Goal: Task Accomplishment & Management: Use online tool/utility

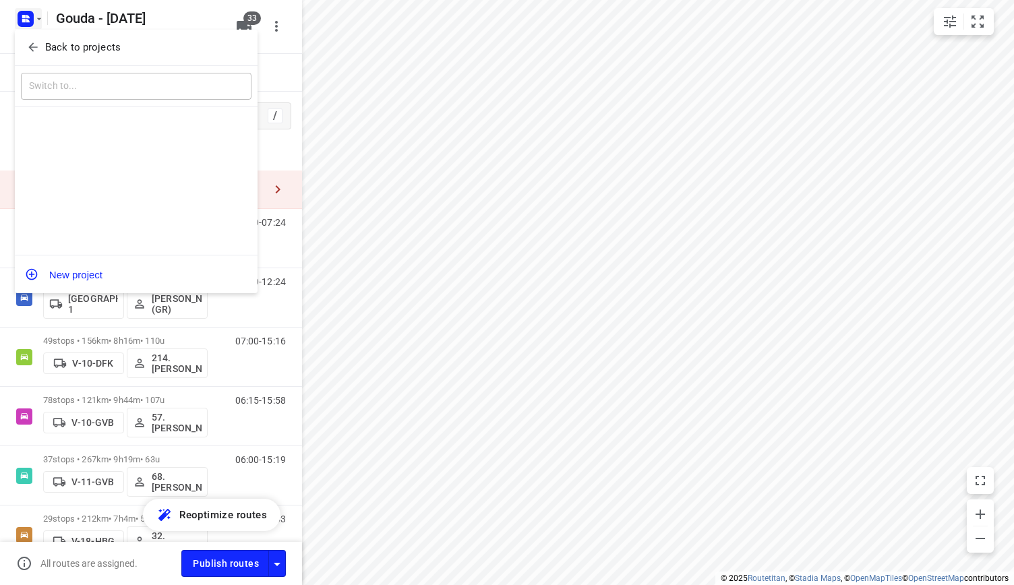
click at [69, 30] on div "Back to projects" at bounding box center [136, 48] width 243 height 36
click at [101, 41] on p "Back to projects" at bounding box center [82, 48] width 75 height 16
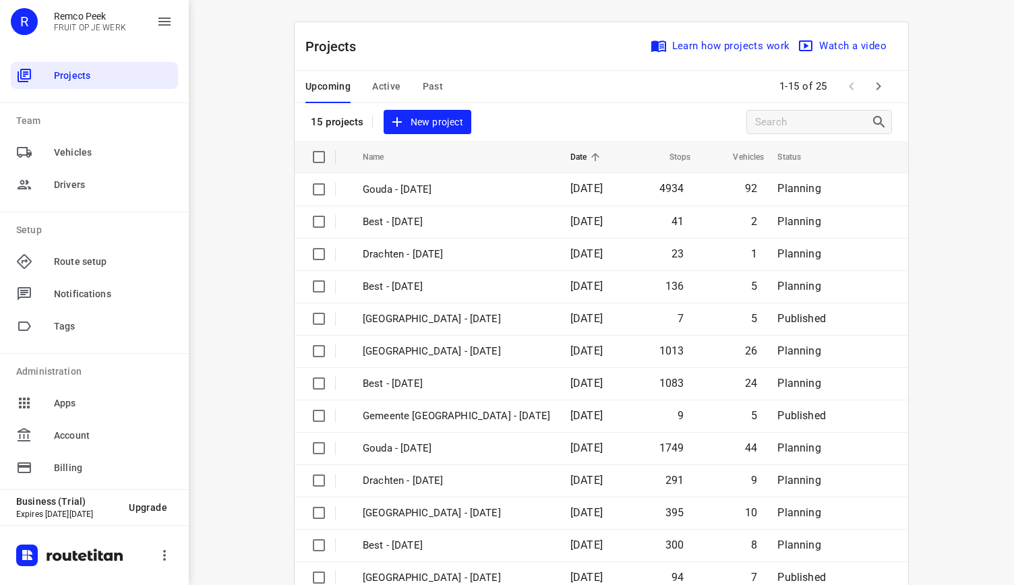
click at [439, 76] on div "Upcoming Active Past" at bounding box center [384, 87] width 159 height 32
click at [423, 82] on span "Past" at bounding box center [433, 86] width 21 height 17
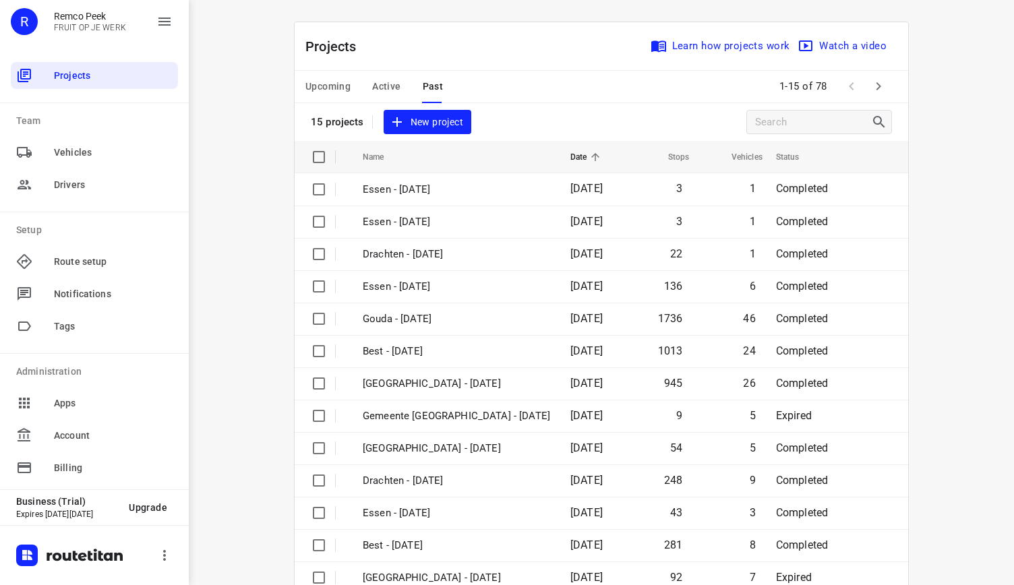
click at [382, 88] on span "Active" at bounding box center [386, 86] width 28 height 17
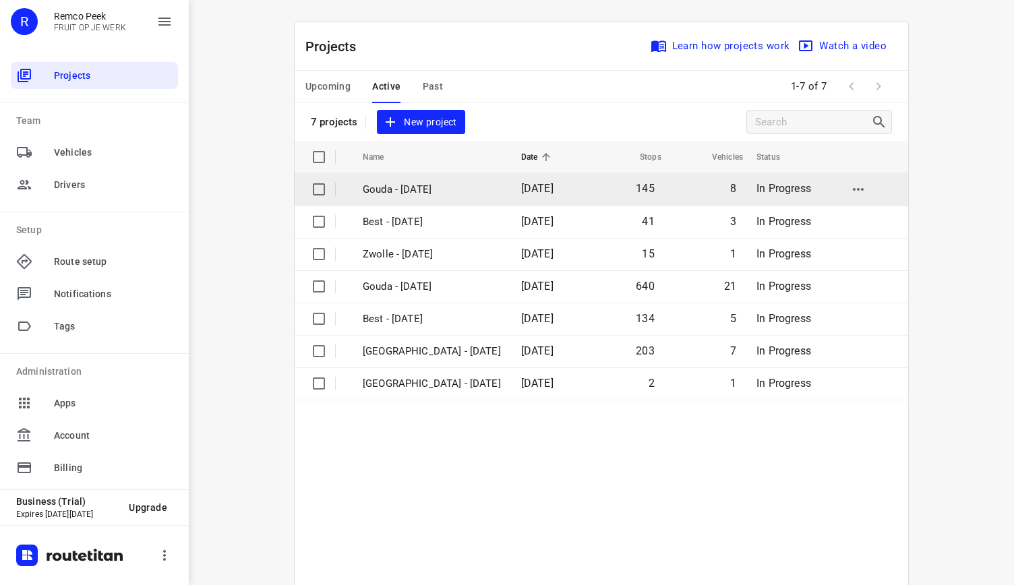
click at [426, 193] on p "Gouda - [DATE]" at bounding box center [432, 190] width 138 height 16
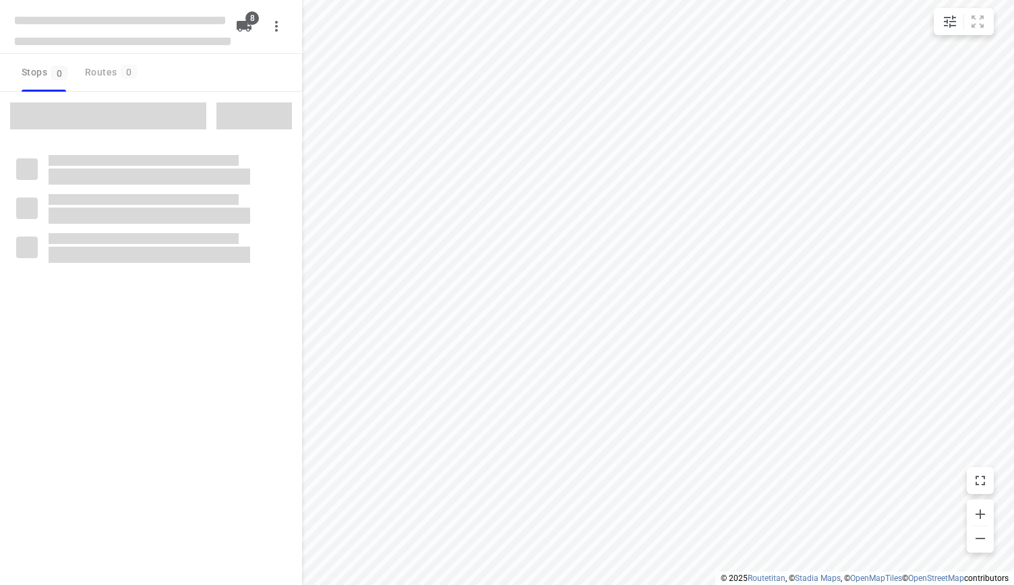
type input "distance"
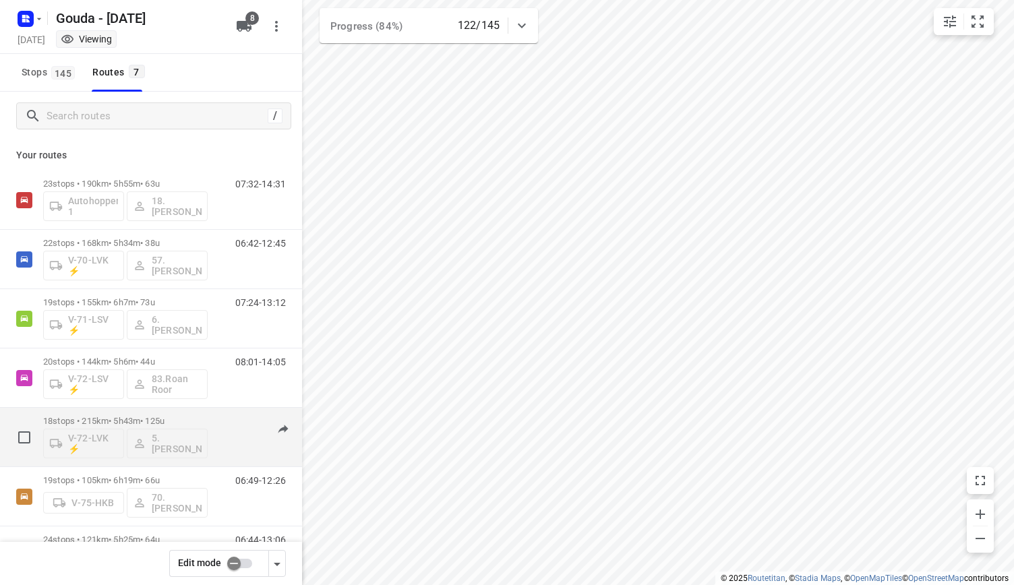
click at [191, 415] on div "18 stops • 215km • 5h43m • 125u V-72-LVK ⚡ 5. Ron van Werkhooven" at bounding box center [125, 437] width 164 height 56
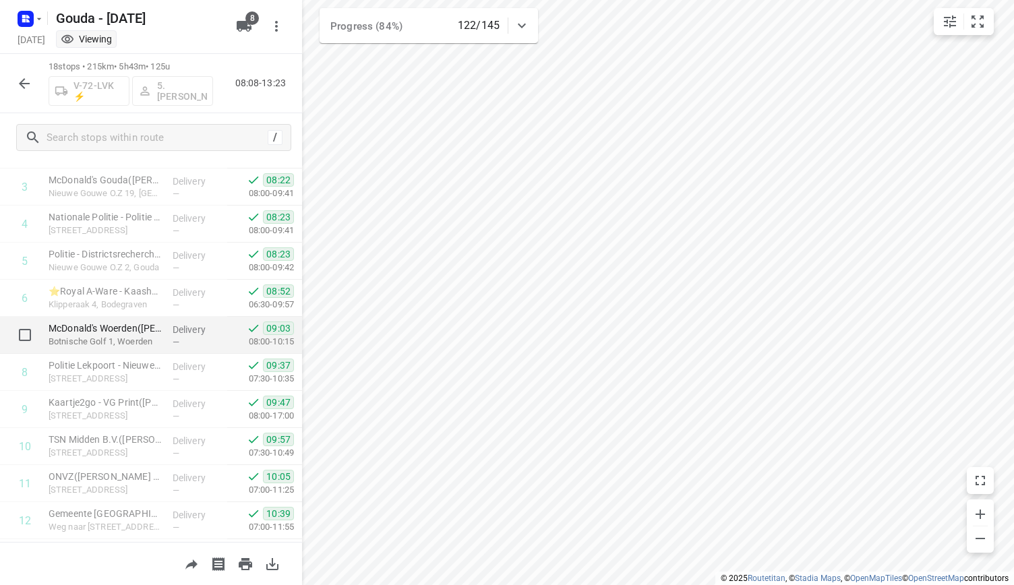
scroll to position [202, 0]
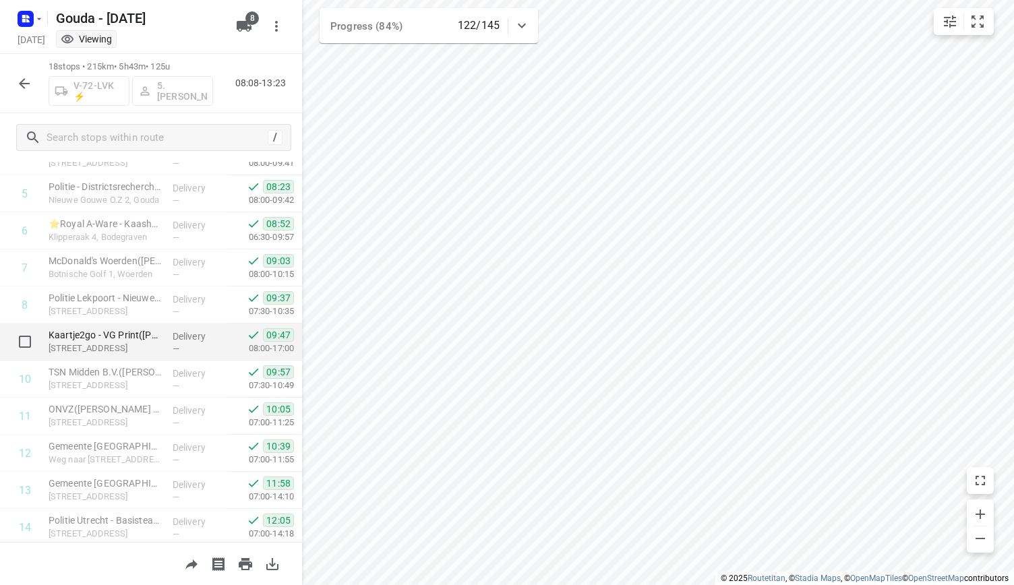
click at [120, 344] on p "Lange Dreef 8, Vianen" at bounding box center [105, 348] width 113 height 13
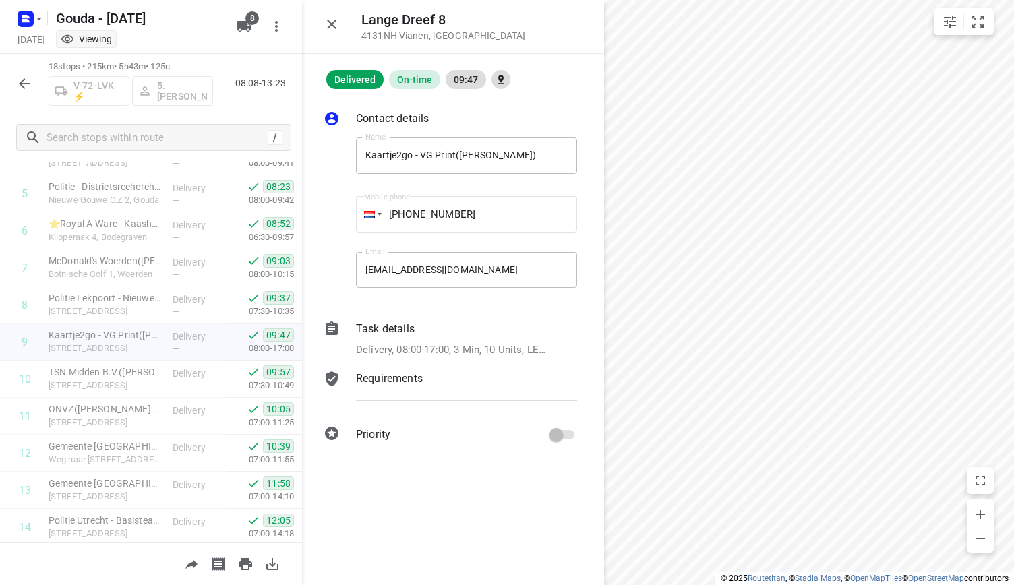
click at [407, 345] on p "Delivery, 08:00-17:00, 3 Min, 10 Units, LET OP! Je kunt je melden bij Rob Ebben…" at bounding box center [452, 350] width 192 height 16
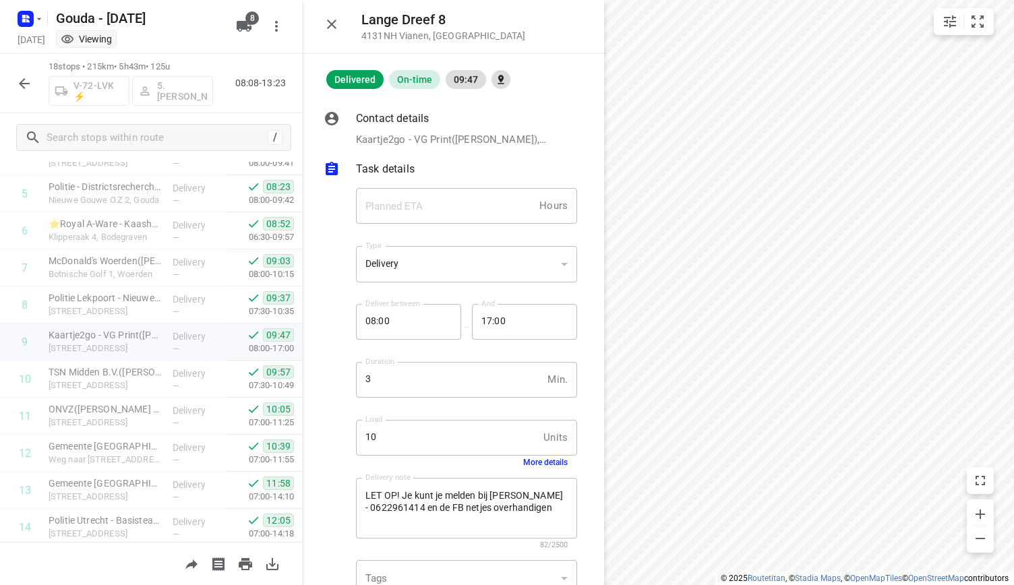
click at [389, 162] on p "Task details" at bounding box center [385, 169] width 59 height 16
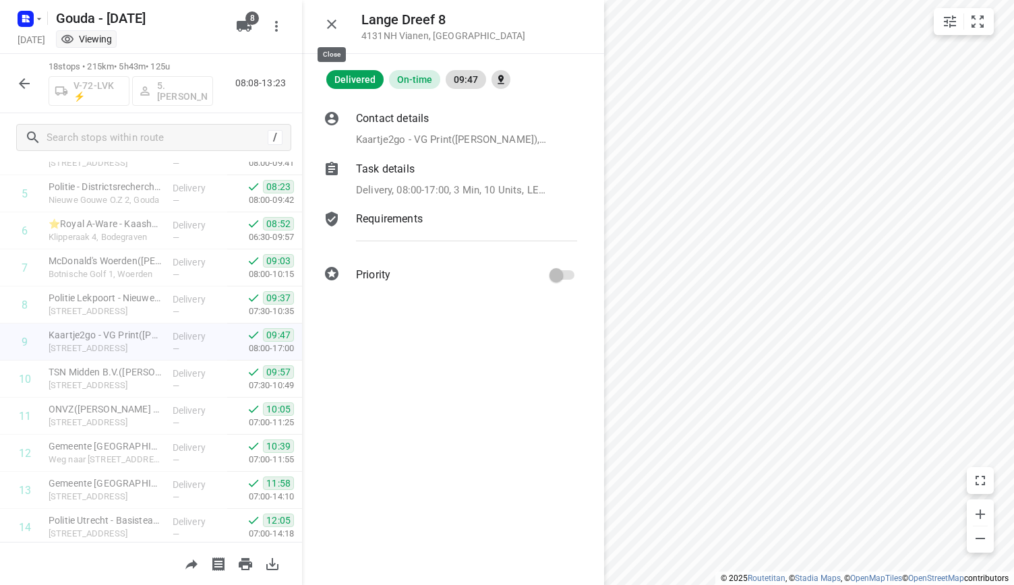
click at [330, 21] on icon "button" at bounding box center [332, 24] width 16 height 16
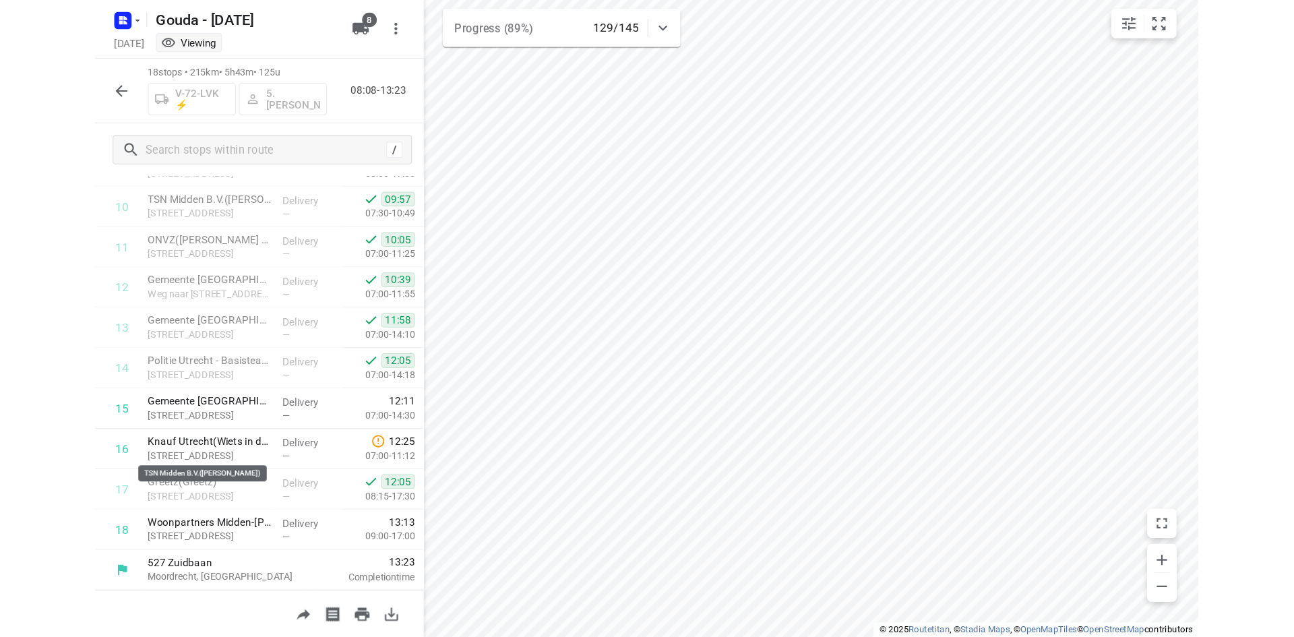
scroll to position [0, 0]
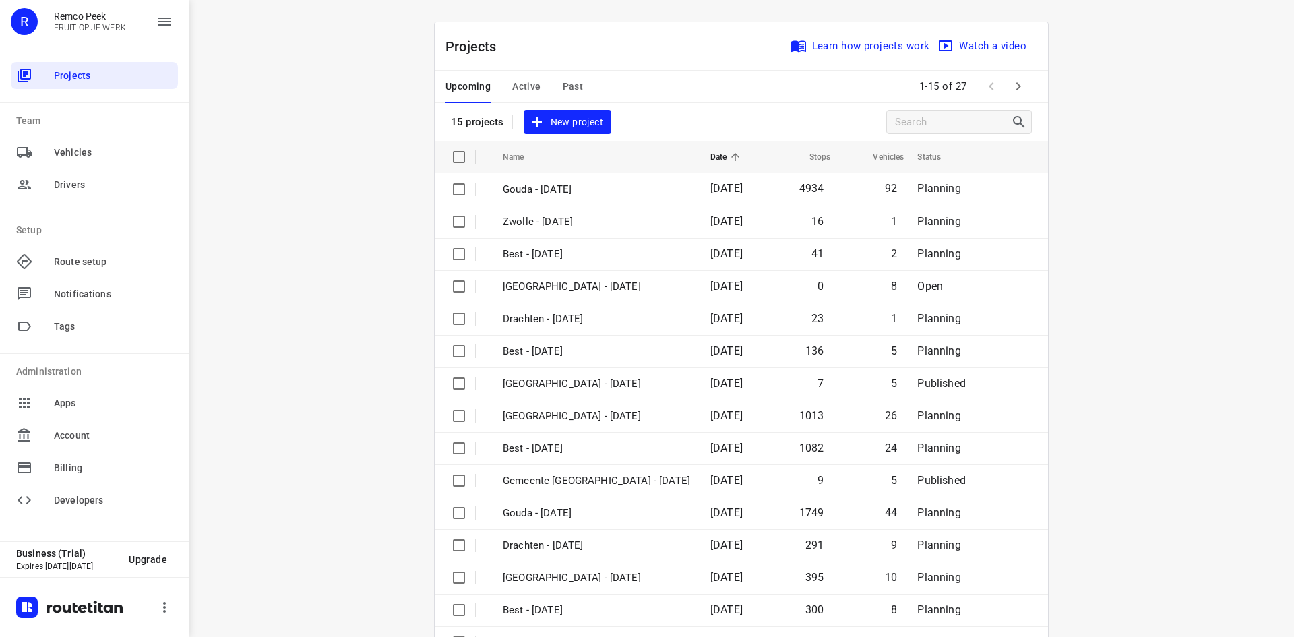
click at [528, 84] on span "Active" at bounding box center [526, 86] width 28 height 17
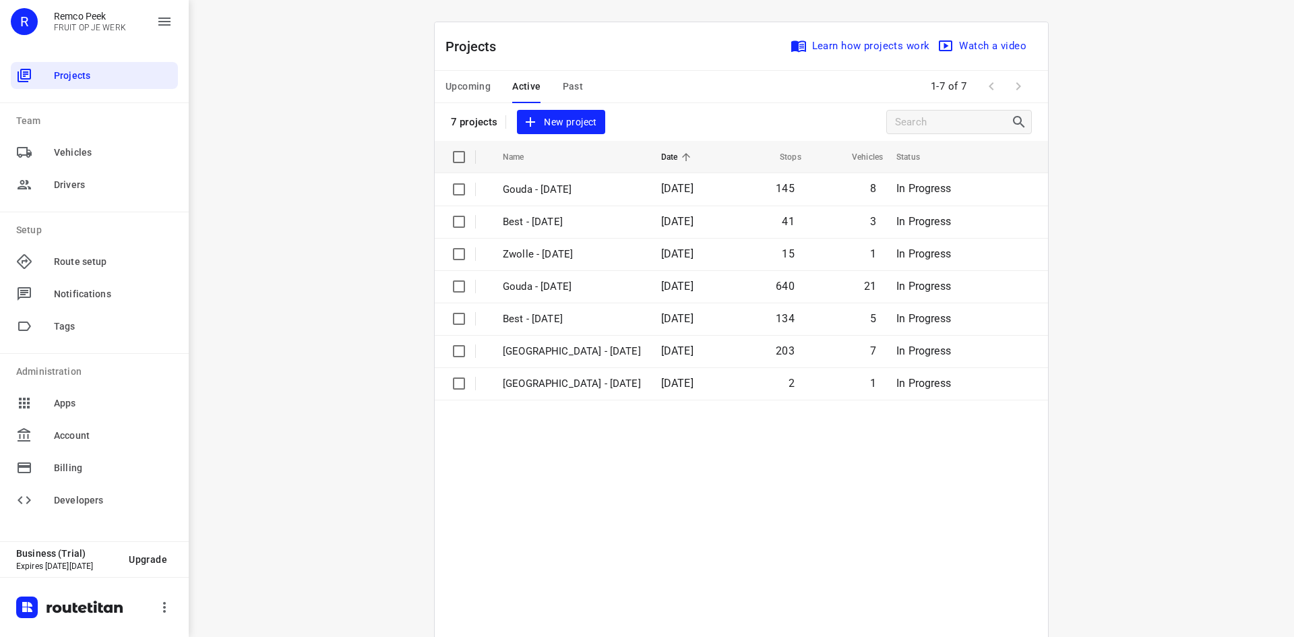
click at [456, 84] on span "Upcoming" at bounding box center [468, 86] width 45 height 17
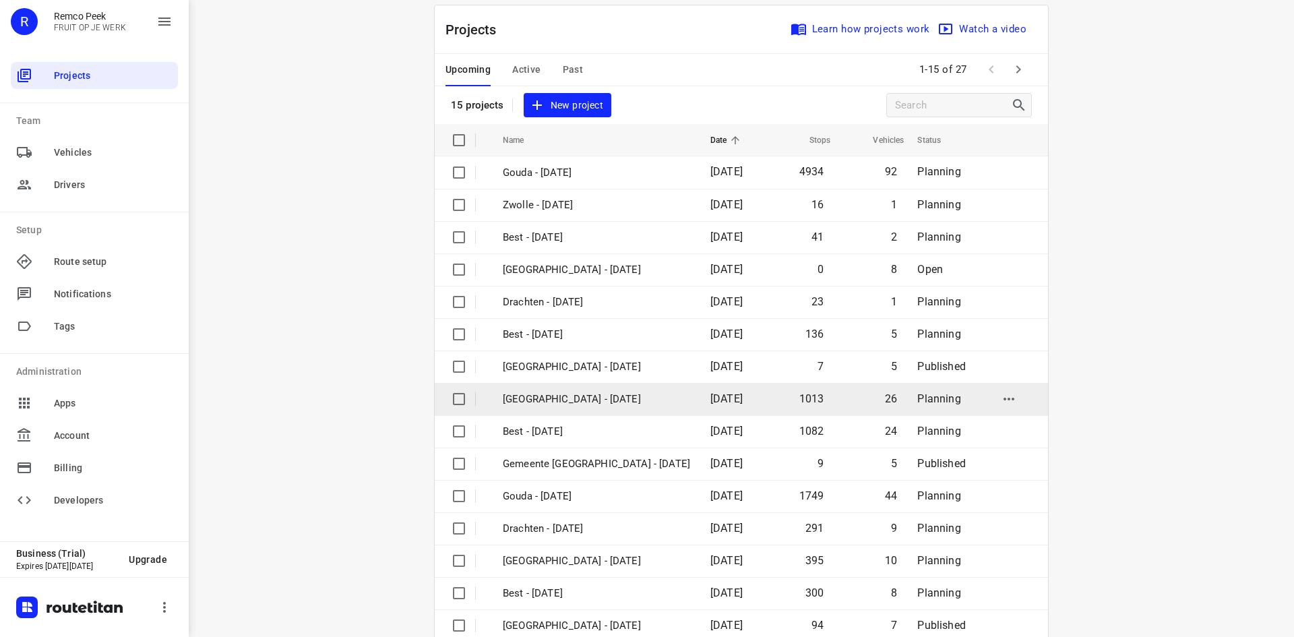
scroll to position [44, 0]
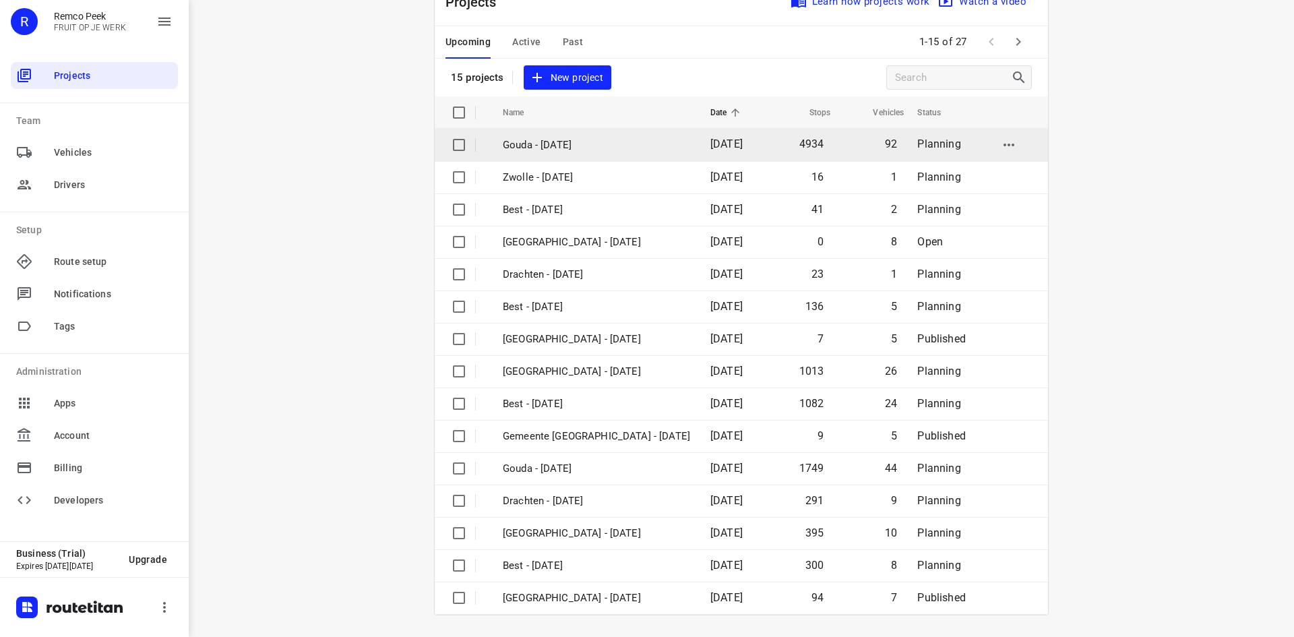
click at [559, 148] on p "Gouda - [DATE]" at bounding box center [596, 146] width 187 height 16
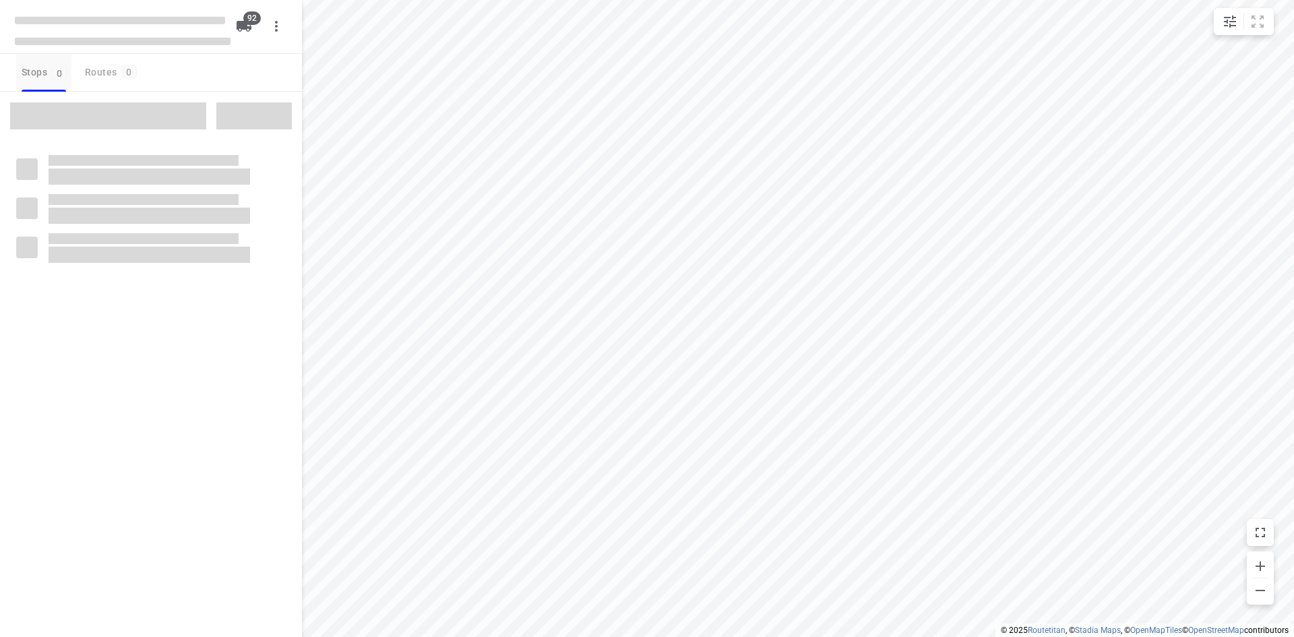
type input "distance"
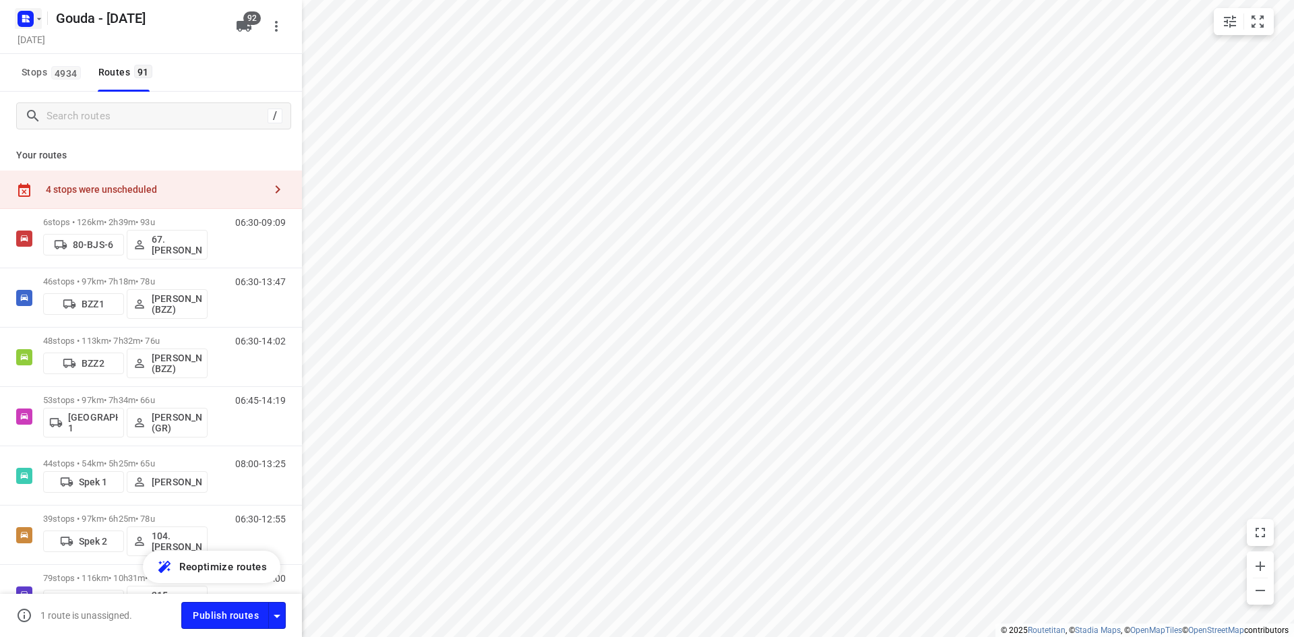
click at [35, 19] on icon "button" at bounding box center [39, 18] width 11 height 11
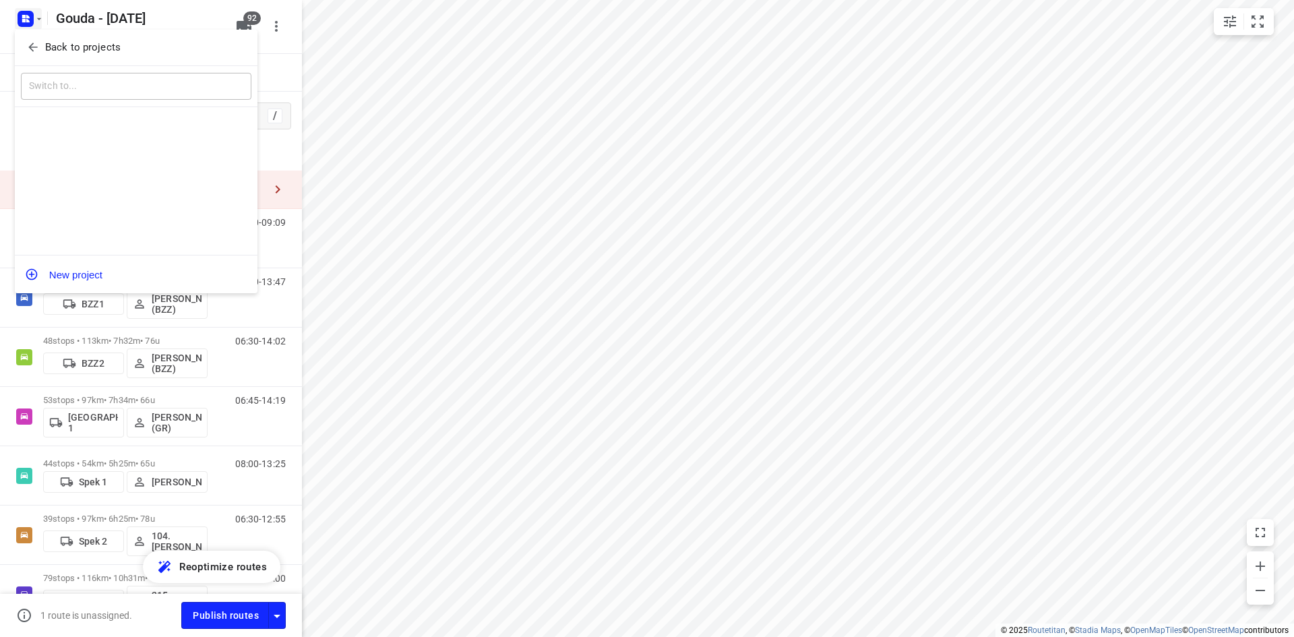
click at [65, 30] on div "Back to projects" at bounding box center [136, 48] width 243 height 36
click at [80, 45] on p "Back to projects" at bounding box center [82, 48] width 75 height 16
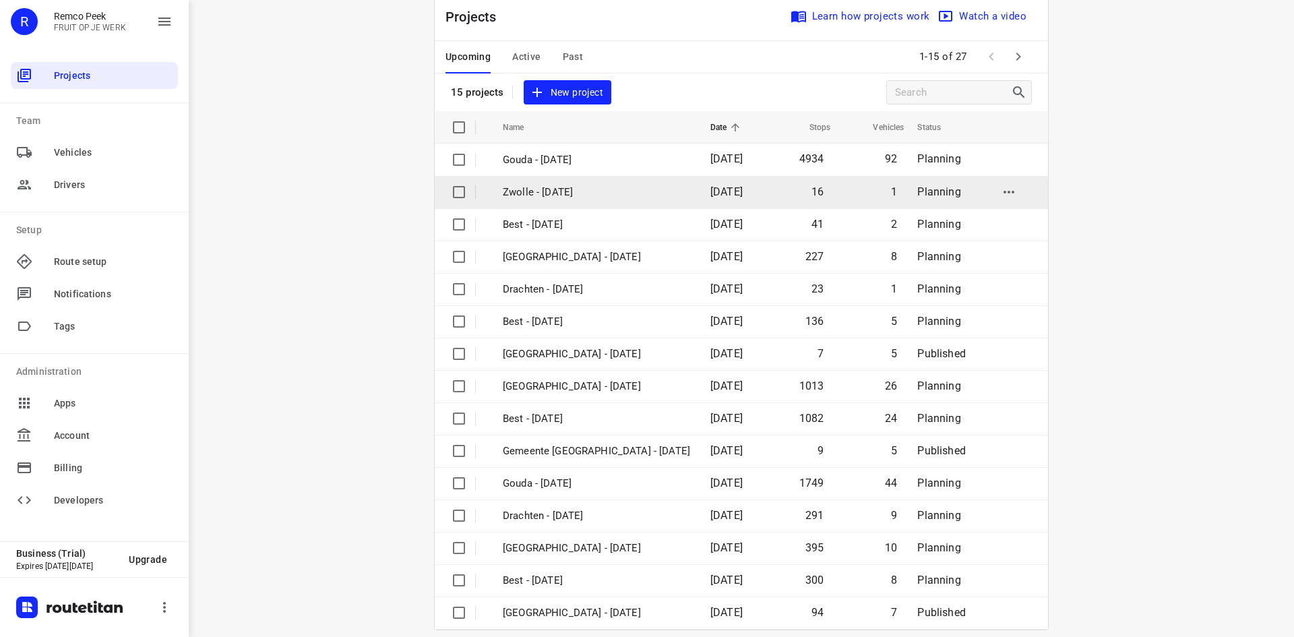
scroll to position [44, 0]
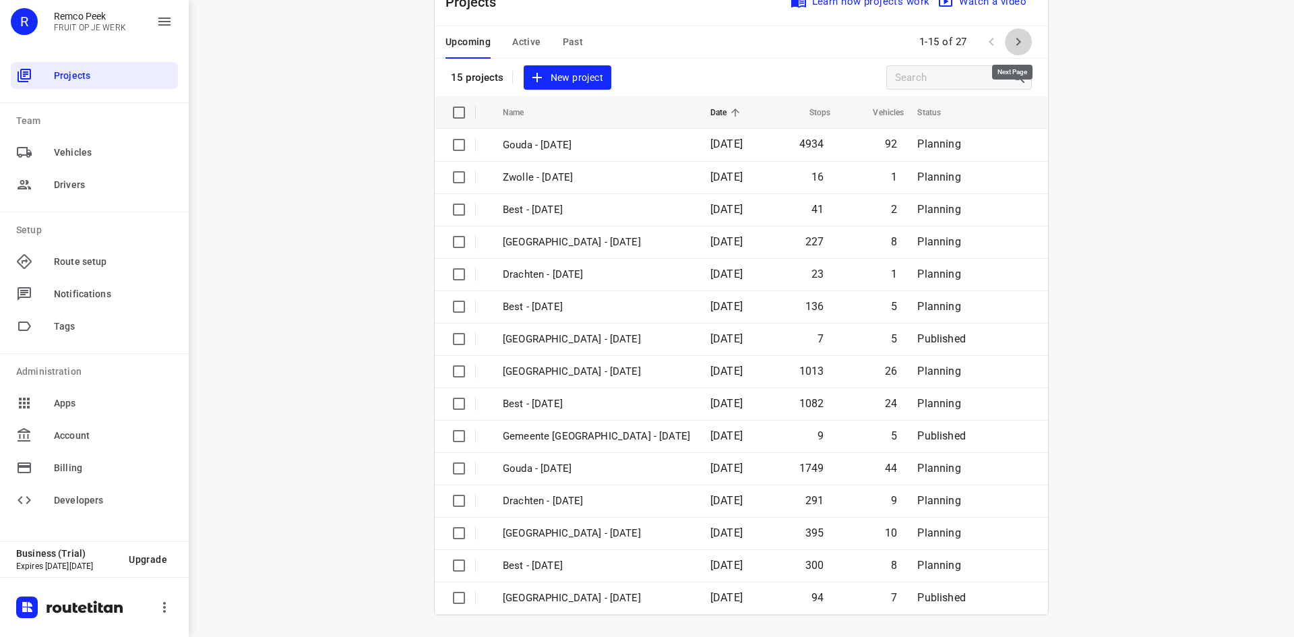
click at [1020, 40] on icon "button" at bounding box center [1018, 42] width 16 height 16
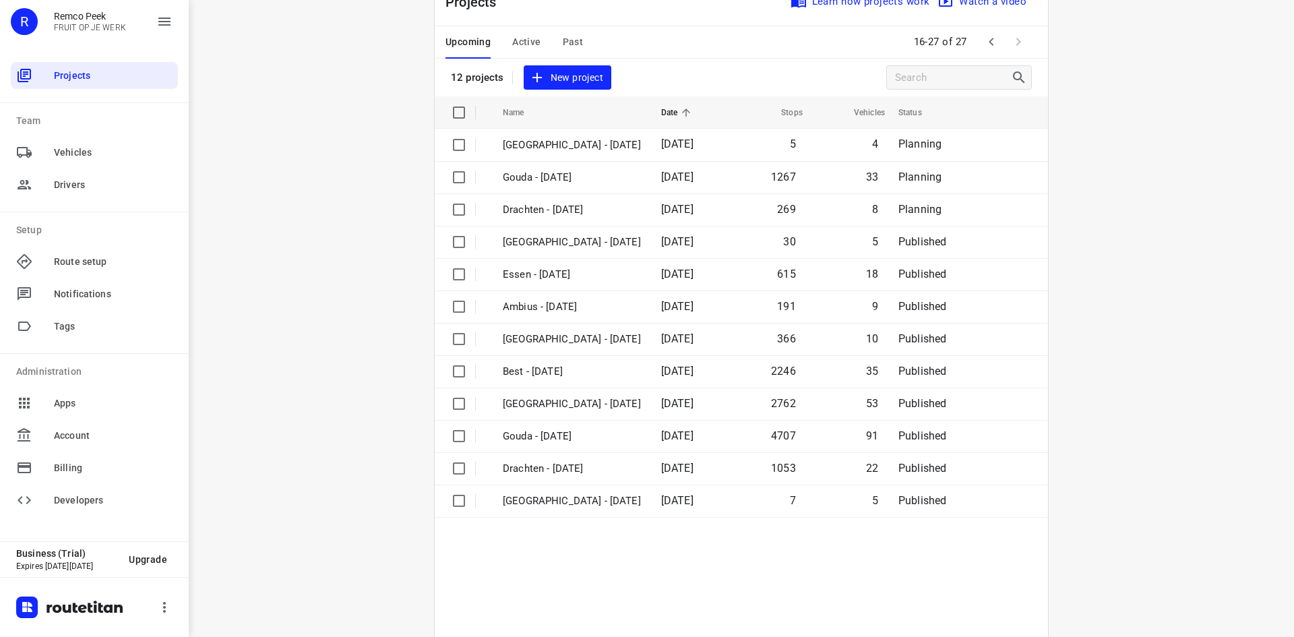
scroll to position [0, 0]
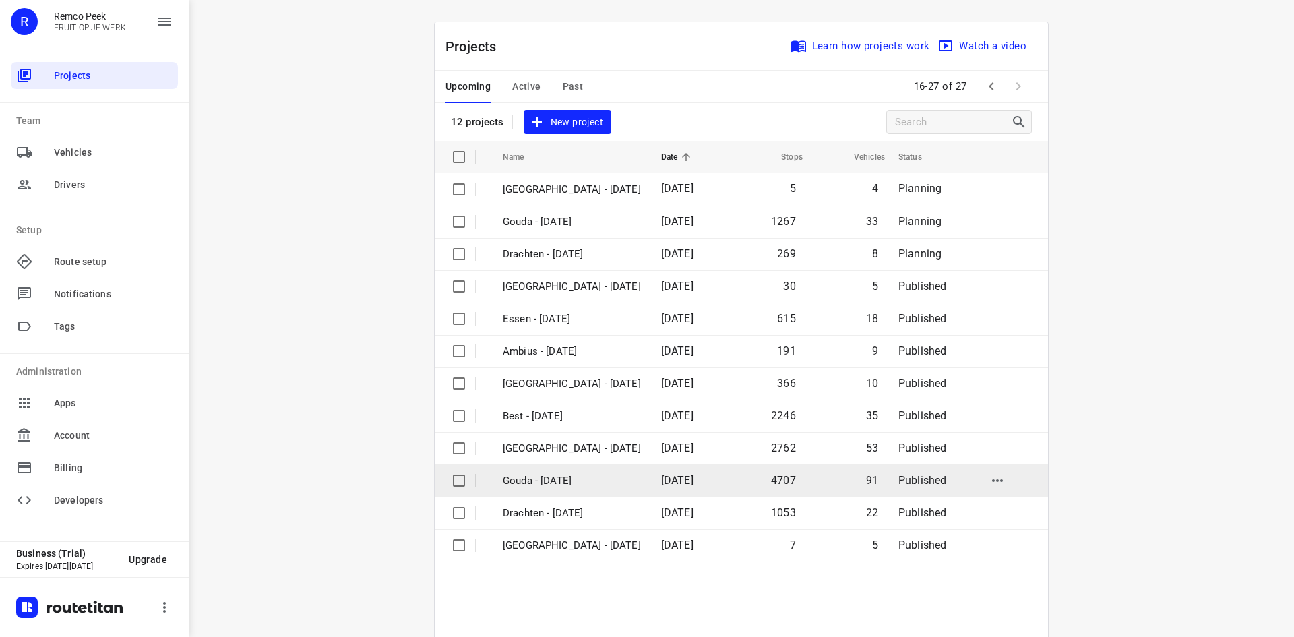
click at [583, 480] on p "Gouda - [DATE]" at bounding box center [572, 481] width 138 height 16
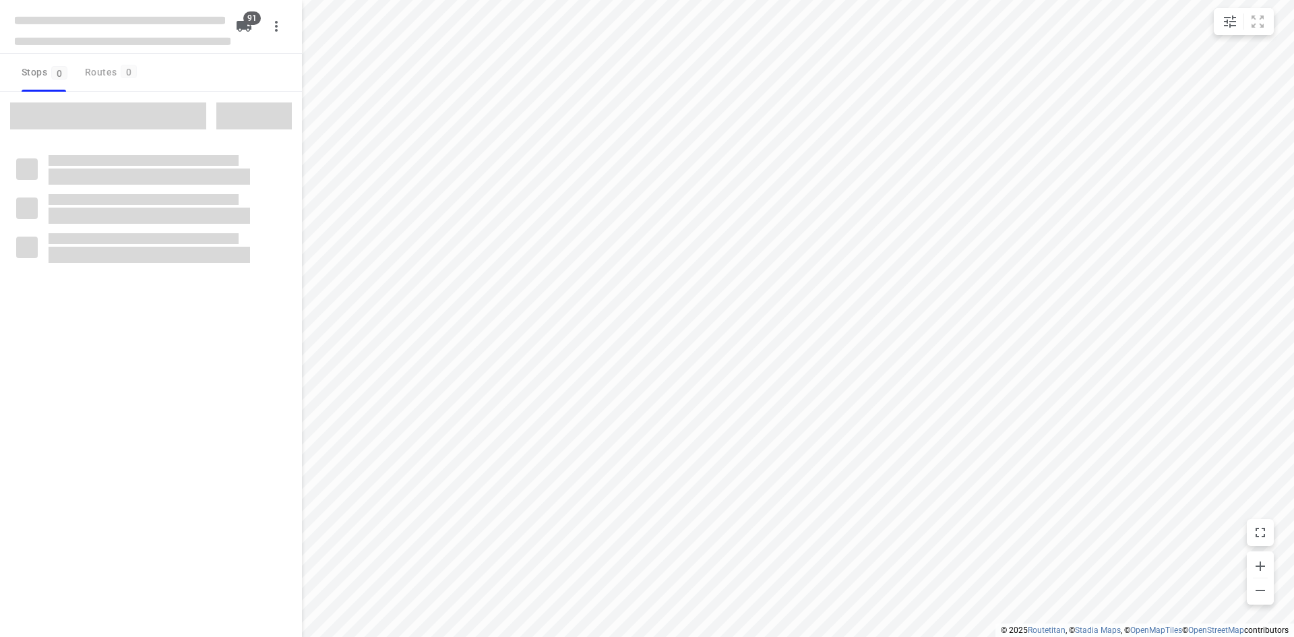
type input "distance"
checkbox input "true"
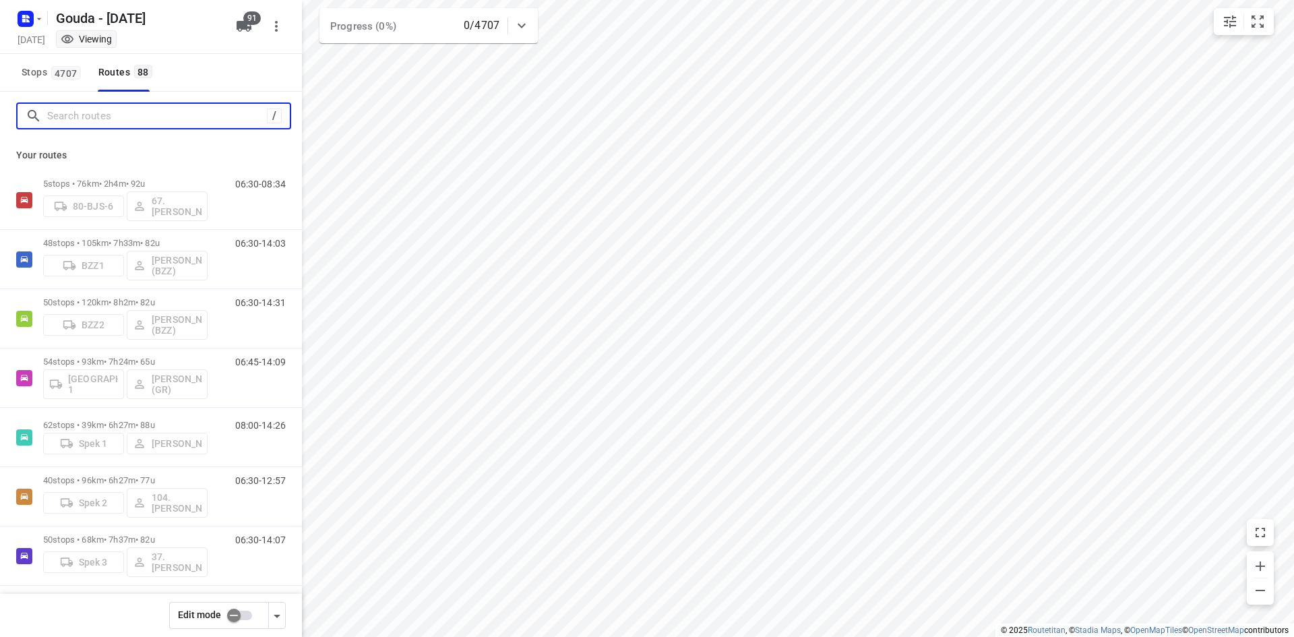
click at [197, 118] on input "Search routes" at bounding box center [157, 116] width 220 height 21
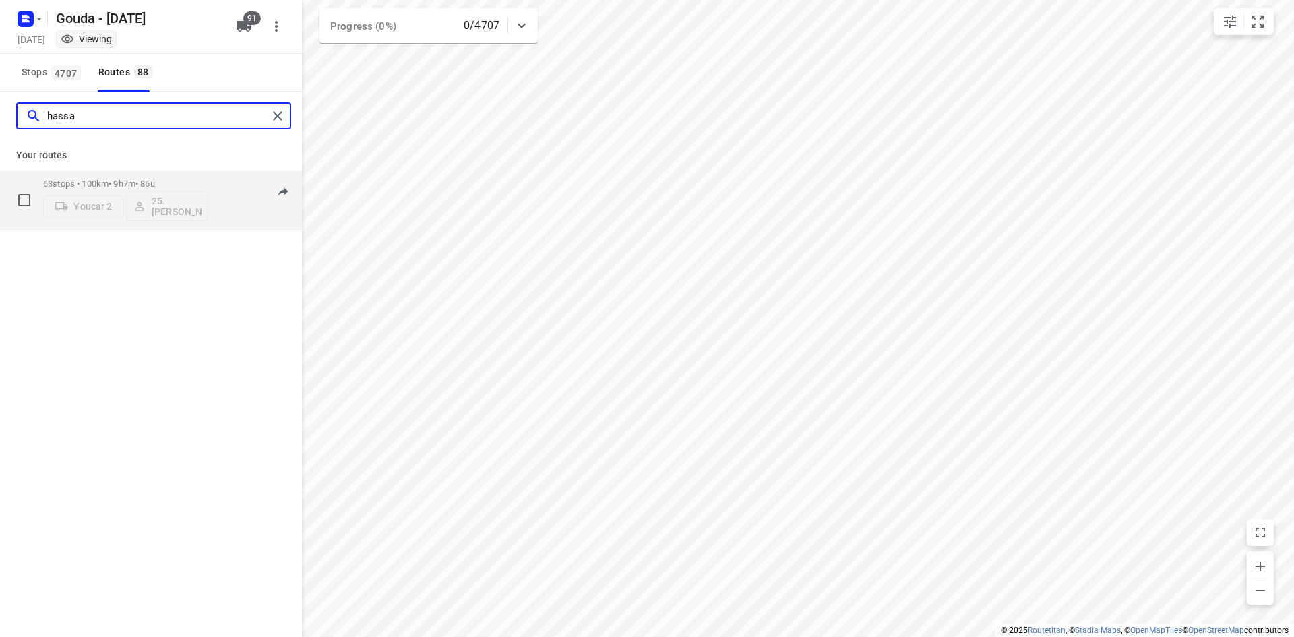
type input "hassa"
click at [178, 179] on p "63 stops • 100km • 9h7m • 86u" at bounding box center [125, 184] width 164 height 10
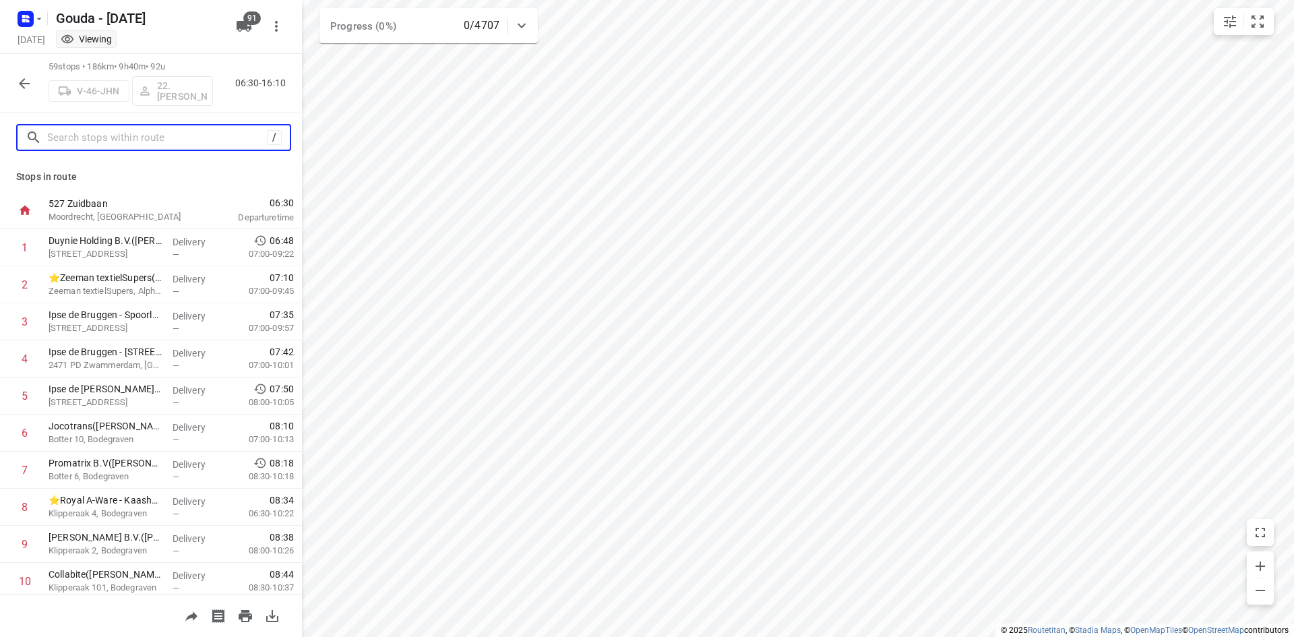
click at [115, 139] on input "text" at bounding box center [157, 137] width 220 height 21
click at [16, 84] on button "button" at bounding box center [24, 83] width 27 height 27
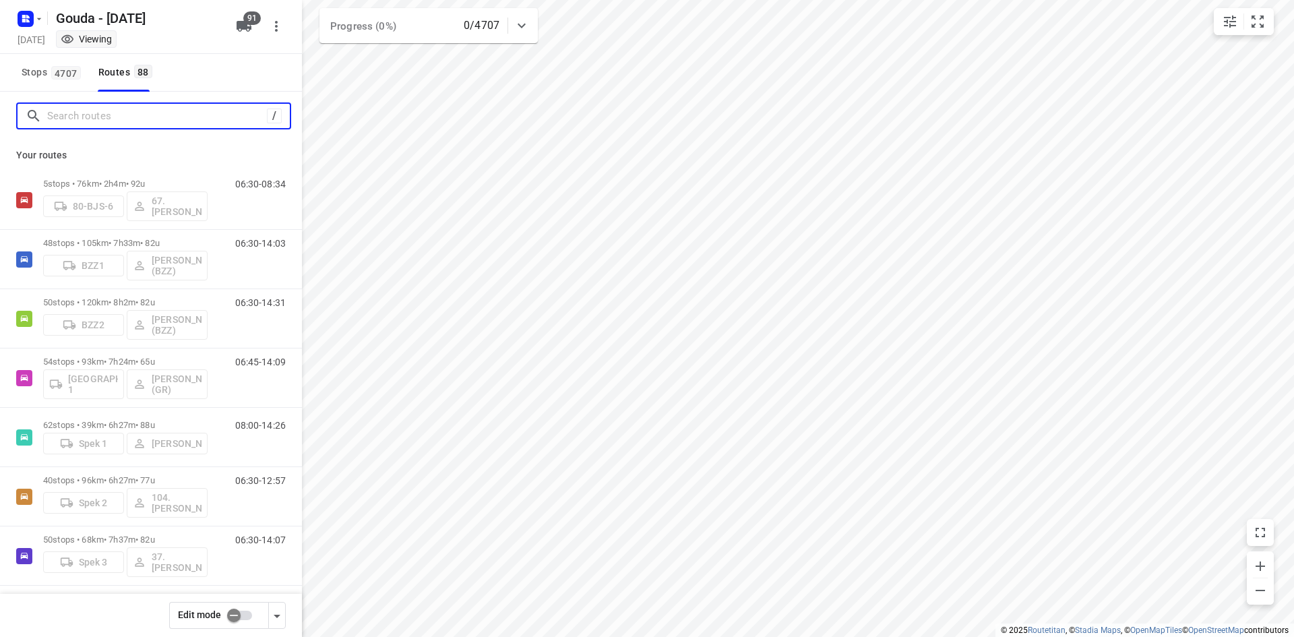
click at [109, 119] on input "Search routes" at bounding box center [157, 116] width 220 height 21
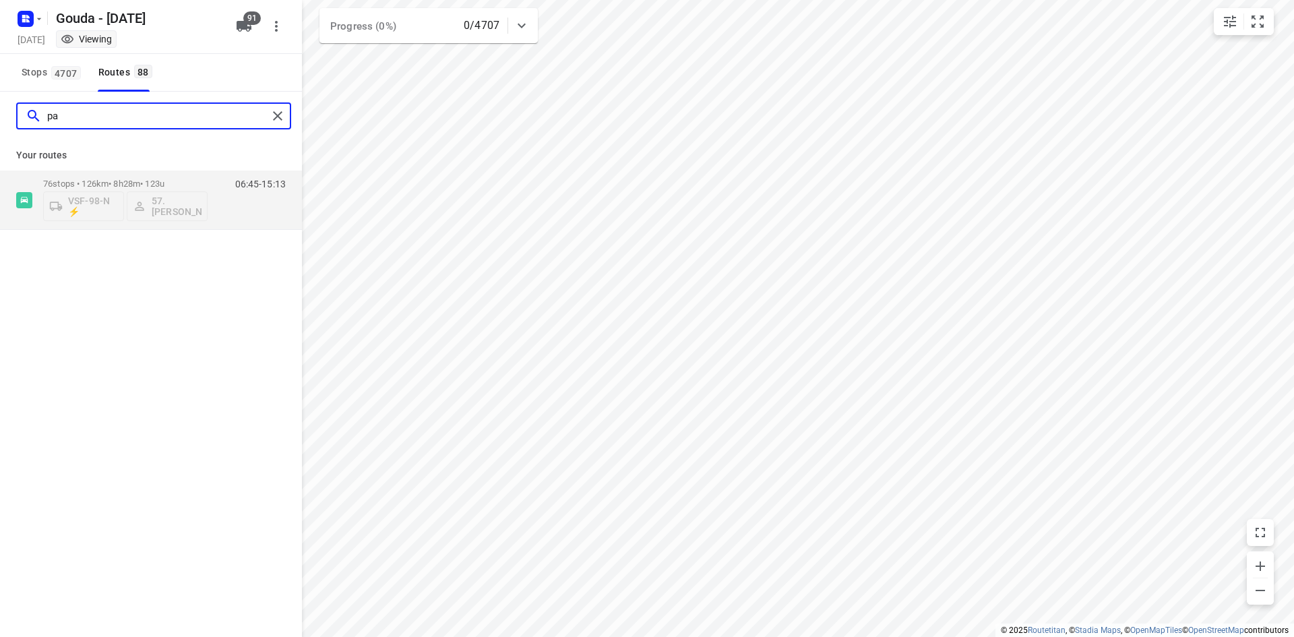
type input "p"
type input "m"
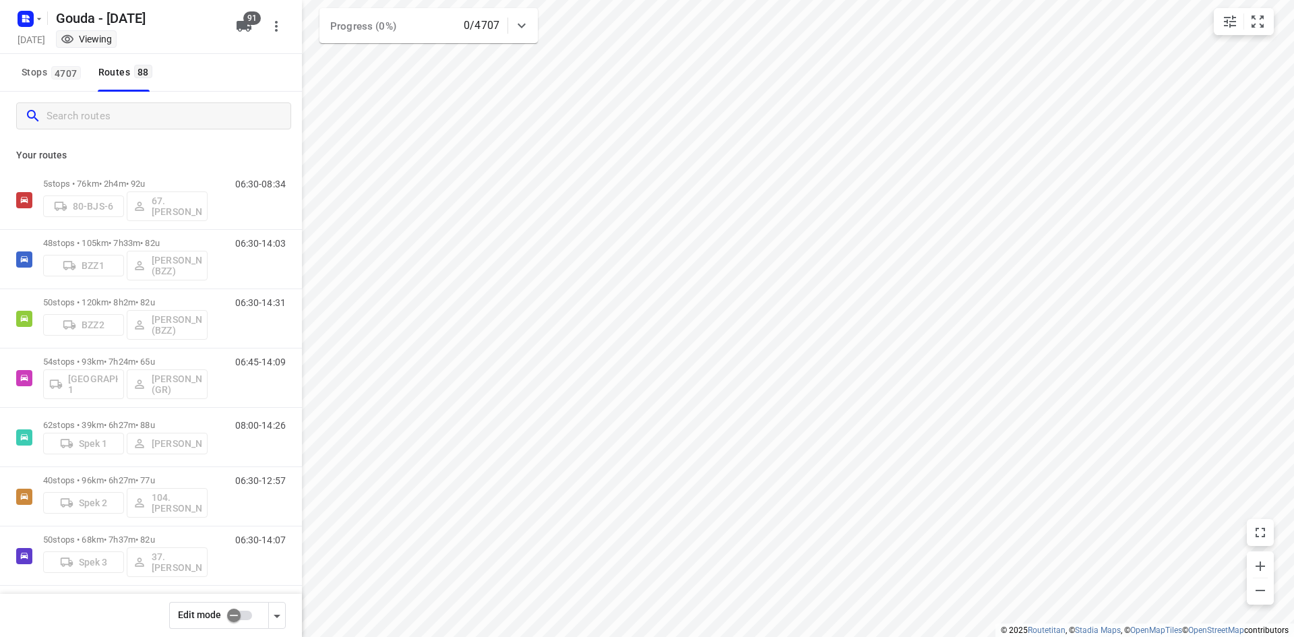
click at [253, 57] on div "Stops 4707 Routes 88" at bounding box center [151, 73] width 302 height 38
click at [201, 106] on input "Search routes" at bounding box center [168, 116] width 243 height 21
click at [212, 76] on div "Stops 4707 Routes 88" at bounding box center [151, 73] width 302 height 38
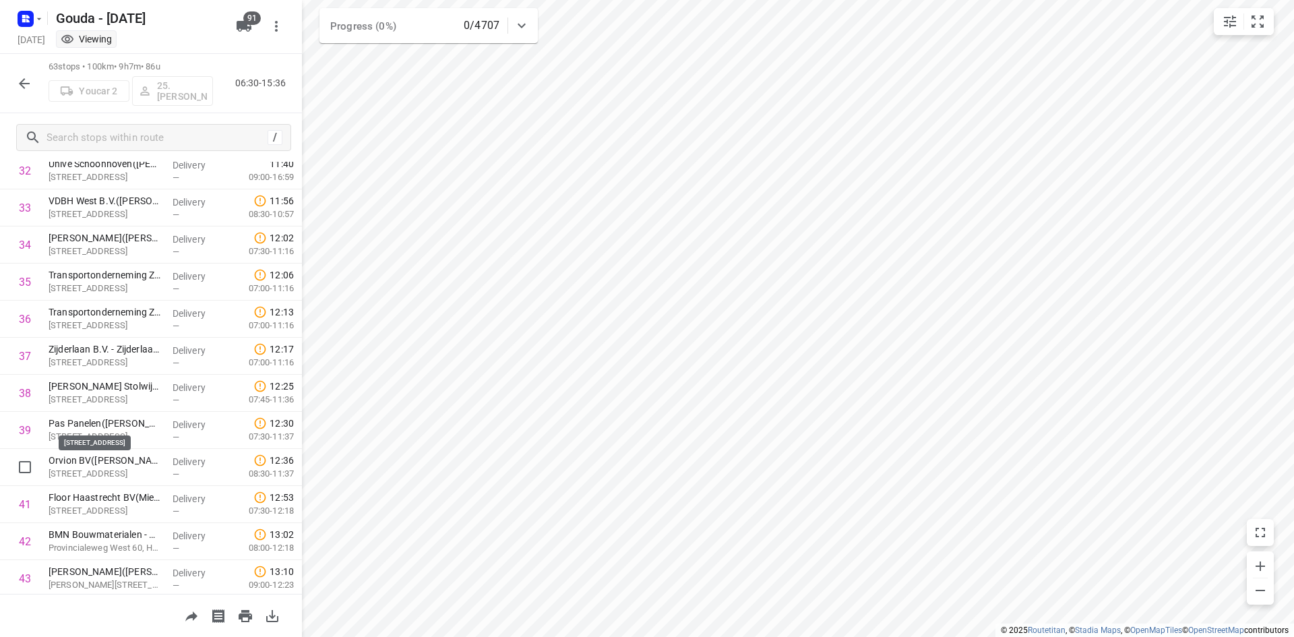
scroll to position [1281, 0]
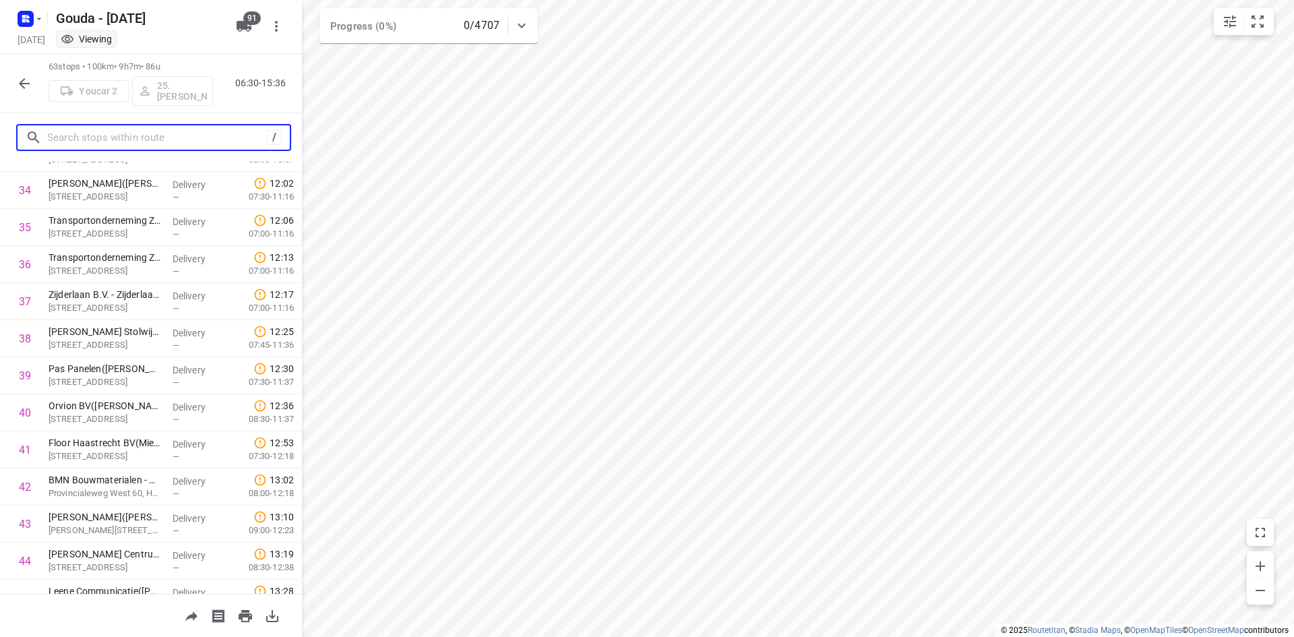
click at [154, 140] on input "text" at bounding box center [157, 137] width 220 height 21
click at [218, 138] on input "text" at bounding box center [155, 137] width 216 height 21
click at [25, 82] on icon "button" at bounding box center [24, 83] width 16 height 16
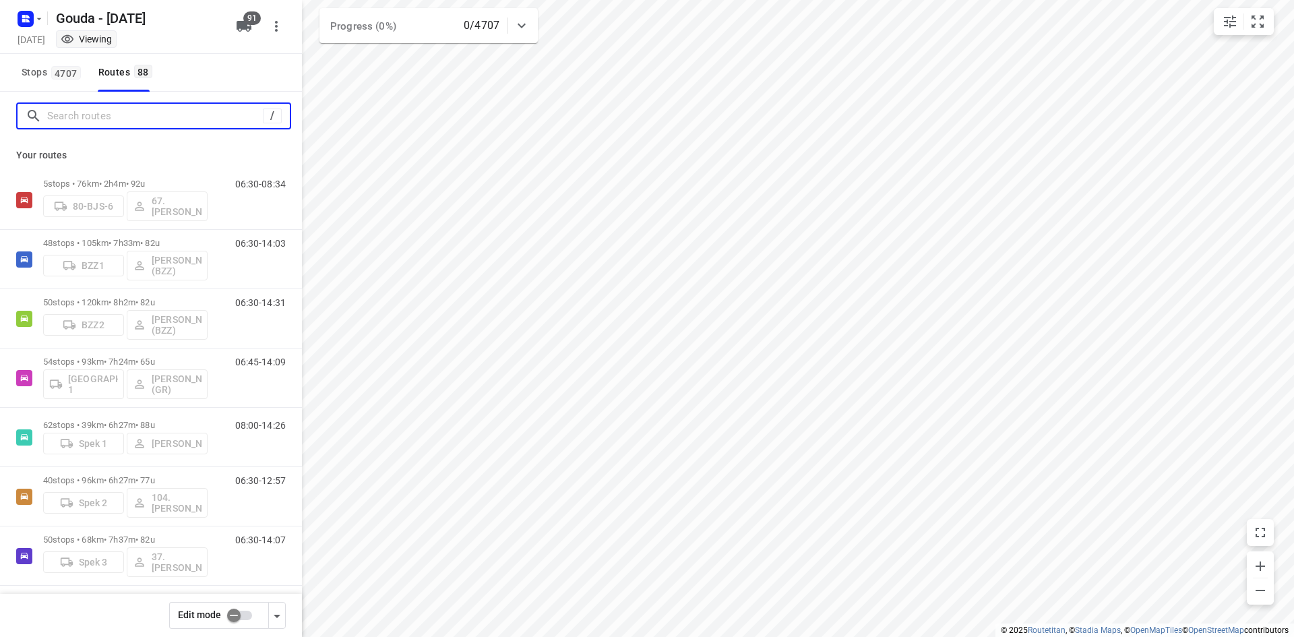
click at [162, 123] on input "Search routes" at bounding box center [155, 116] width 216 height 21
type input "a"
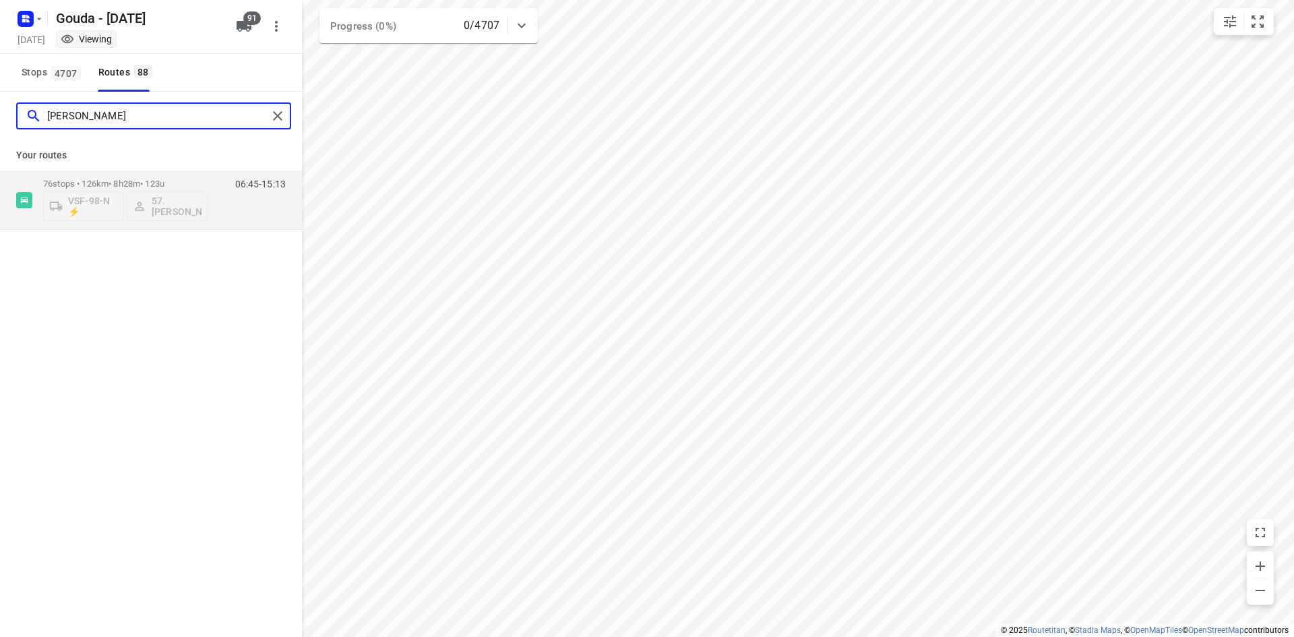
drag, startPoint x: 84, startPoint y: 115, endPoint x: 3, endPoint y: 109, distance: 81.1
click at [3, 109] on div "[PERSON_NAME]" at bounding box center [151, 116] width 302 height 49
type input "micha"
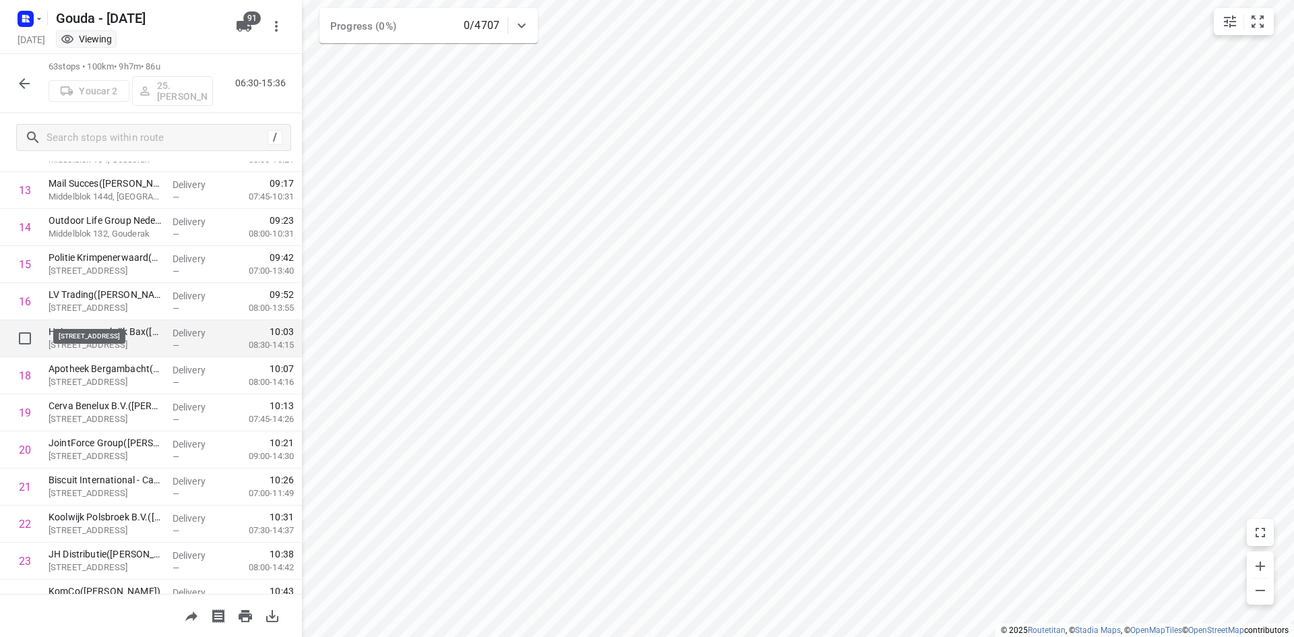
scroll to position [539, 0]
click at [2, 97] on div "69 stops • 155km • 10h17m • 112u V-817-NX 205.[PERSON_NAME] 06:45-17:02" at bounding box center [151, 83] width 302 height 59
click at [26, 80] on icon "button" at bounding box center [24, 83] width 16 height 16
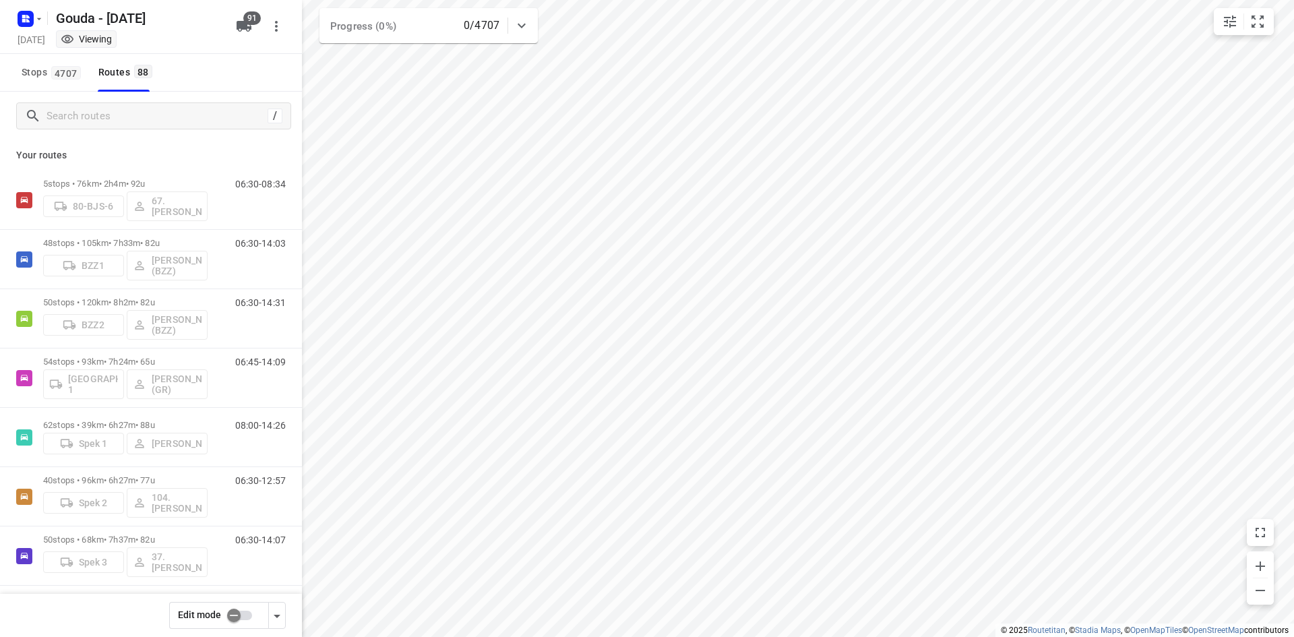
click at [239, 618] on input "checkbox" at bounding box center [233, 616] width 77 height 26
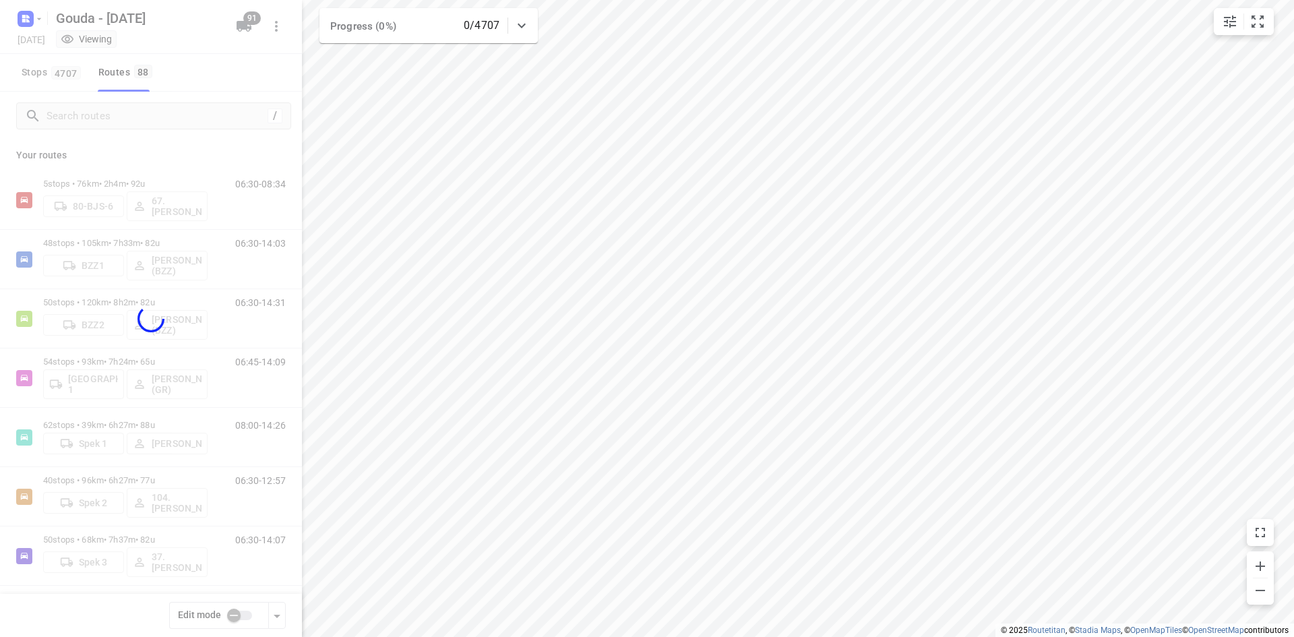
checkbox input "true"
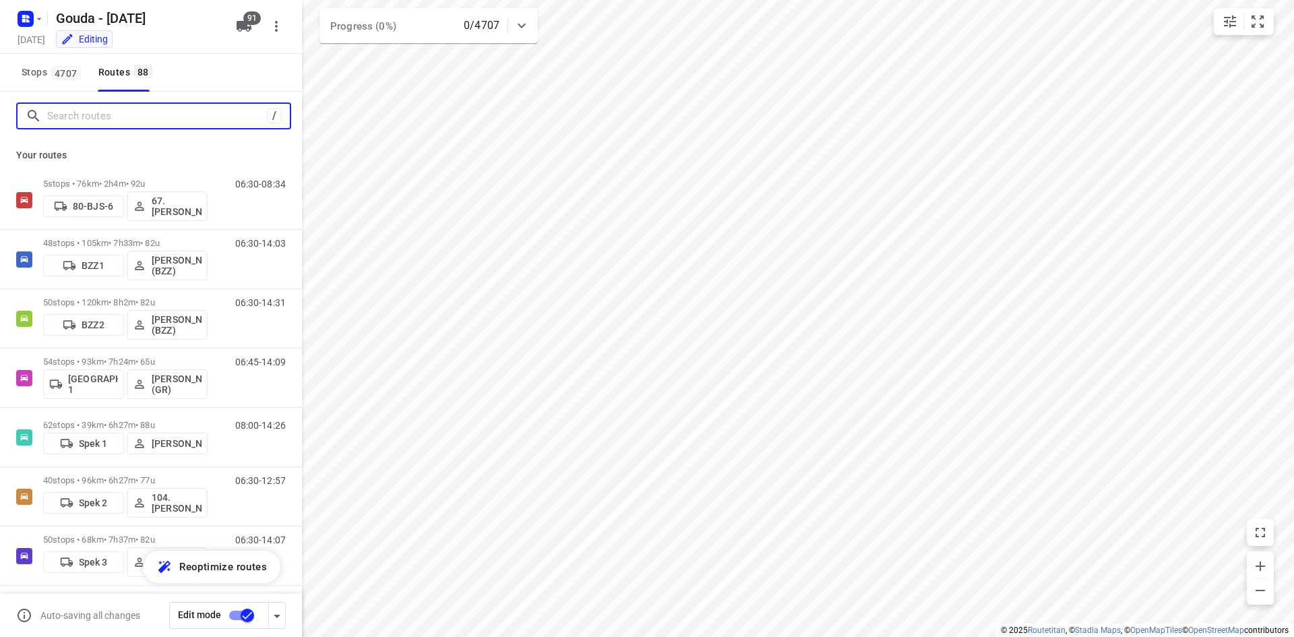
click at [138, 114] on input "Search routes" at bounding box center [157, 116] width 220 height 21
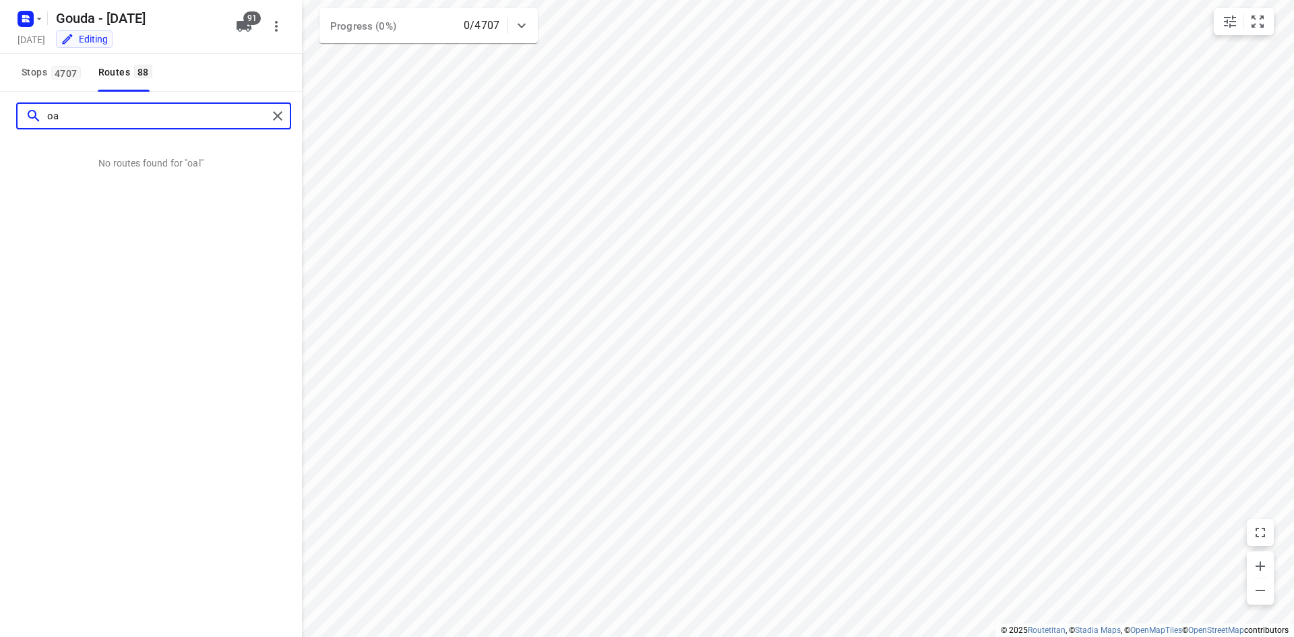
type input "o"
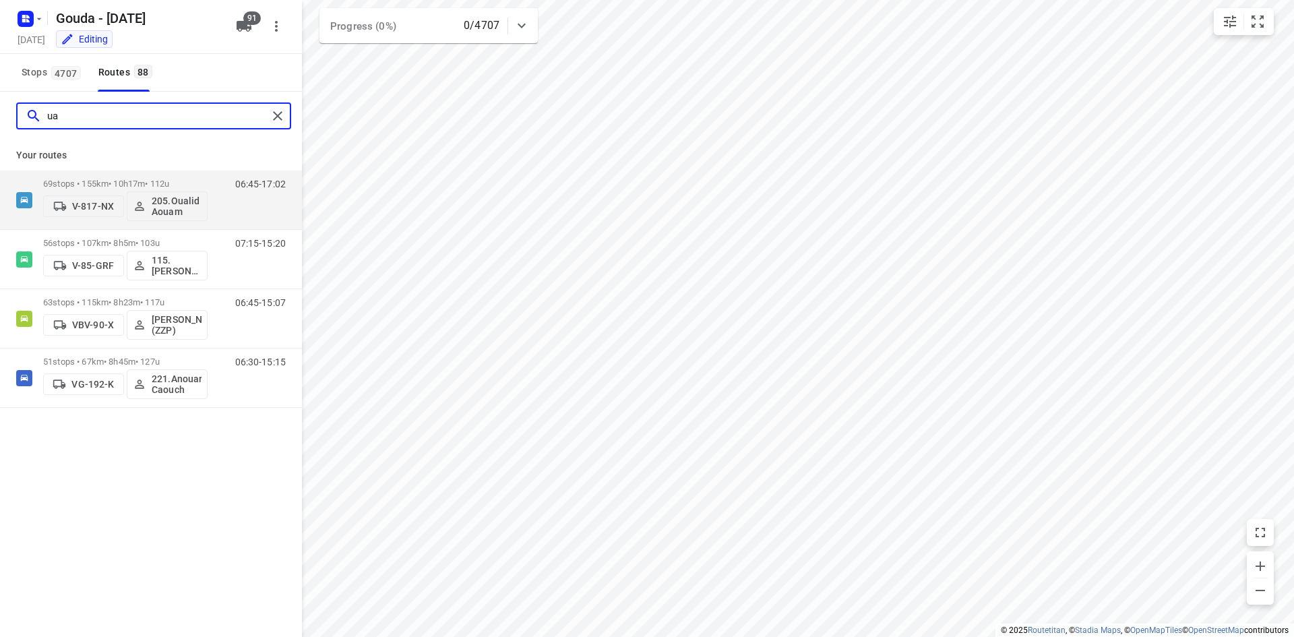
type input "u"
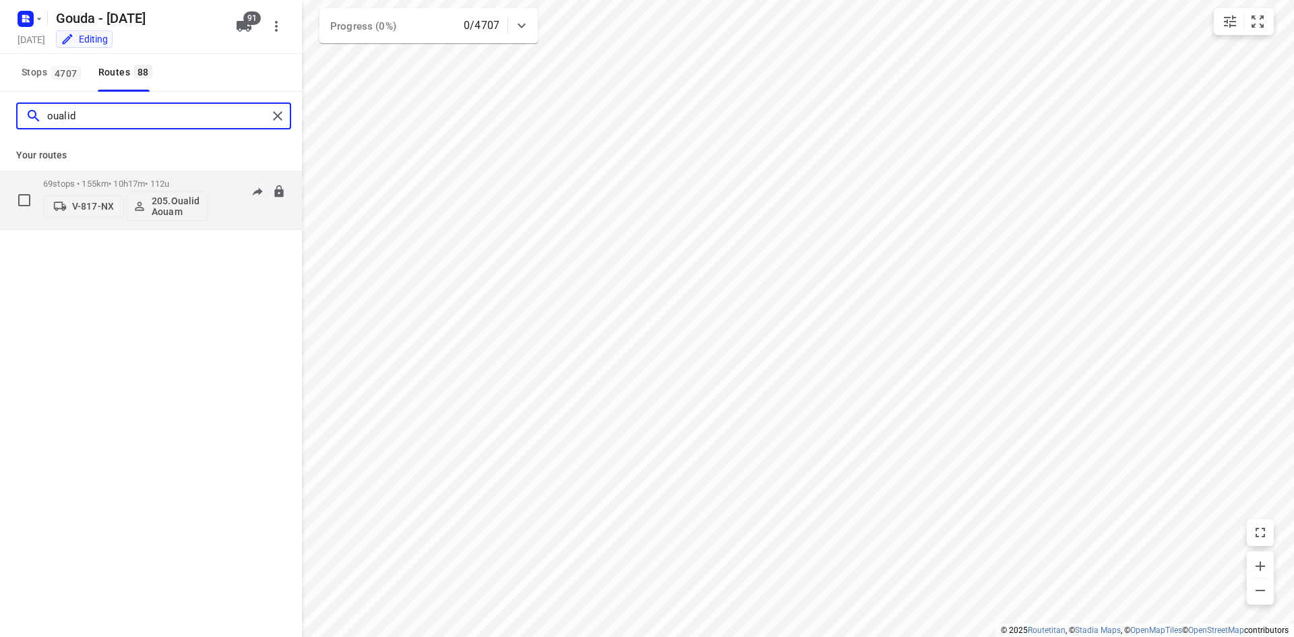
type input "oualid"
click at [171, 205] on p "205.Oualid Aouam" at bounding box center [177, 206] width 50 height 22
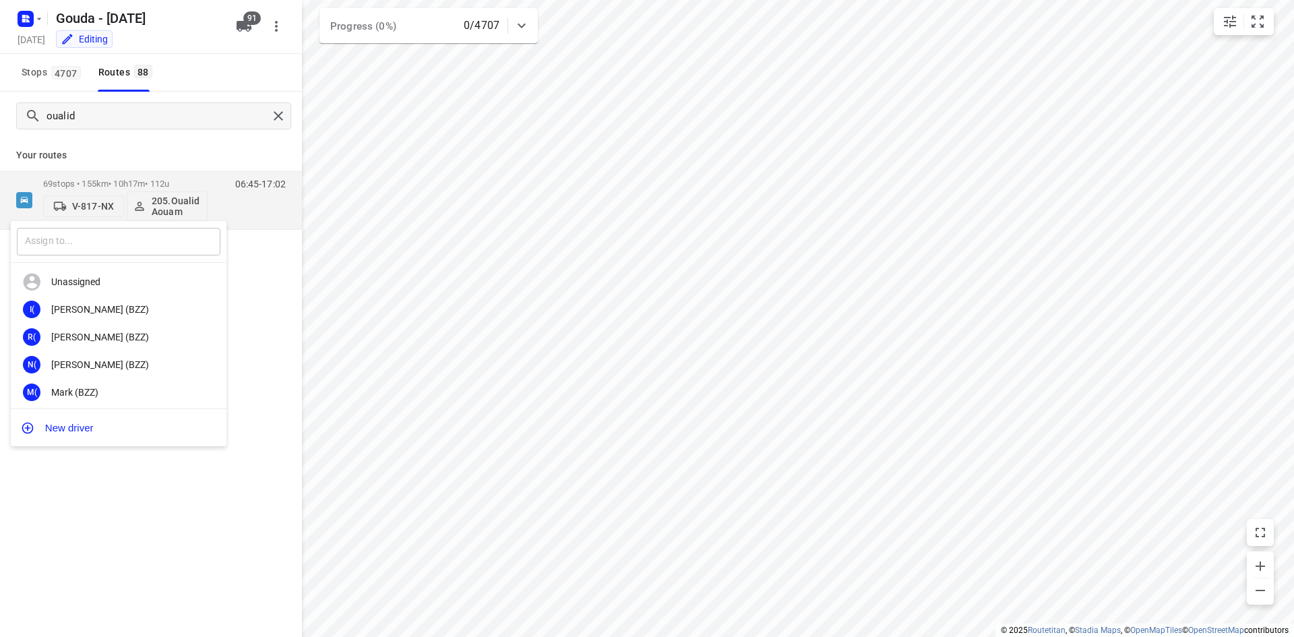
click at [164, 247] on input "text" at bounding box center [119, 242] width 204 height 28
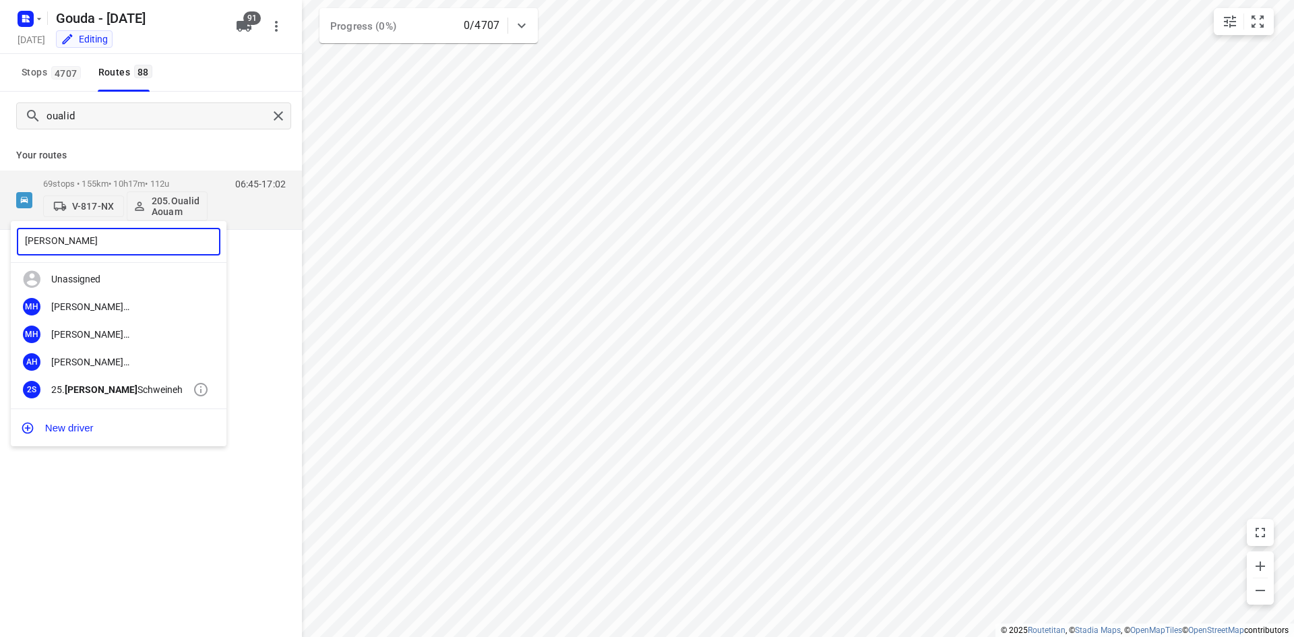
type input "[PERSON_NAME]"
click at [144, 386] on div "25. [PERSON_NAME]" at bounding box center [122, 389] width 142 height 11
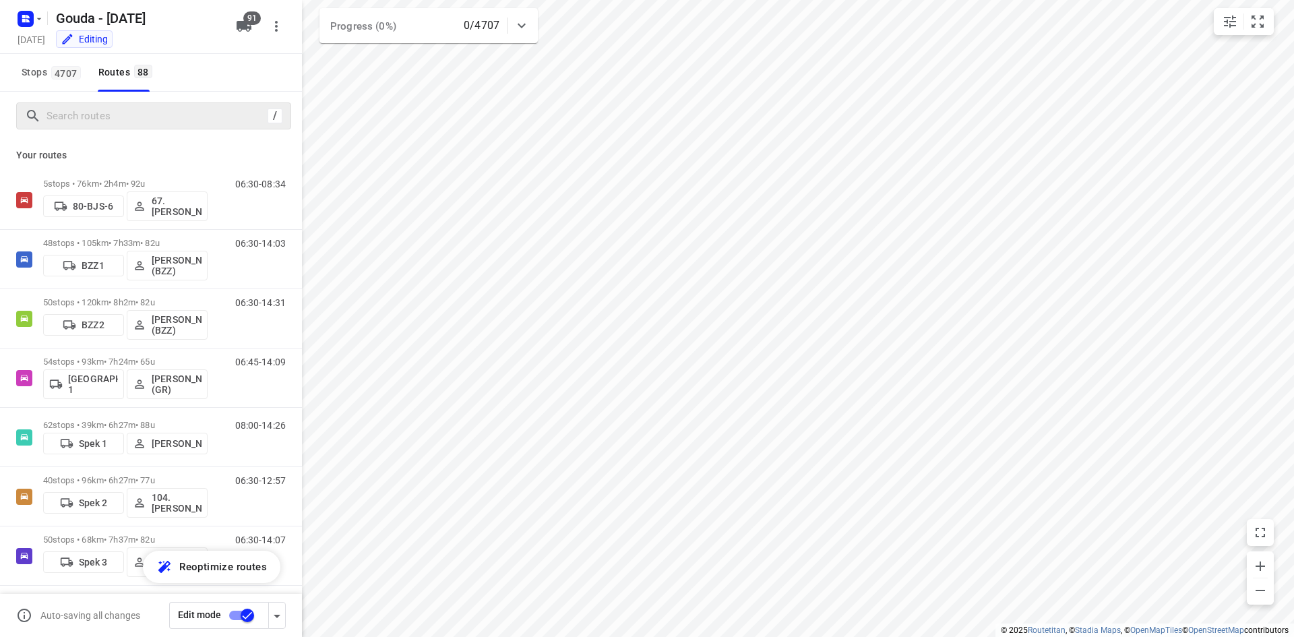
click at [282, 118] on div "/" at bounding box center [153, 115] width 275 height 27
click at [175, 106] on input "Search routes" at bounding box center [157, 116] width 220 height 21
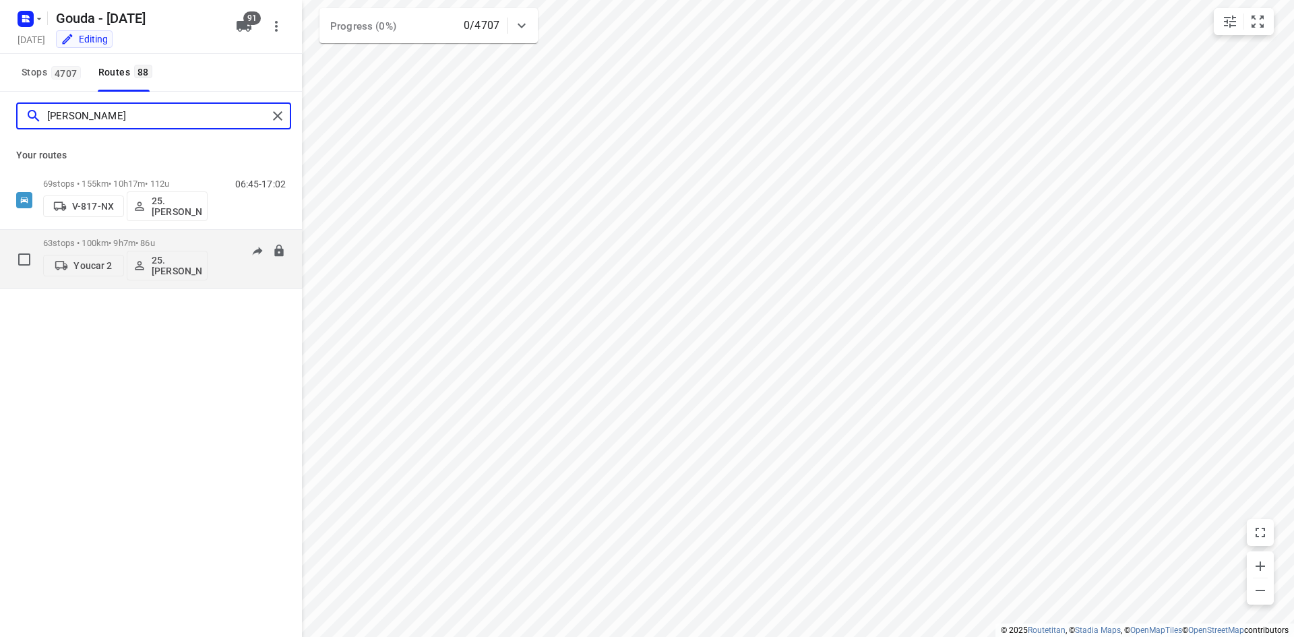
type input "[PERSON_NAME]"
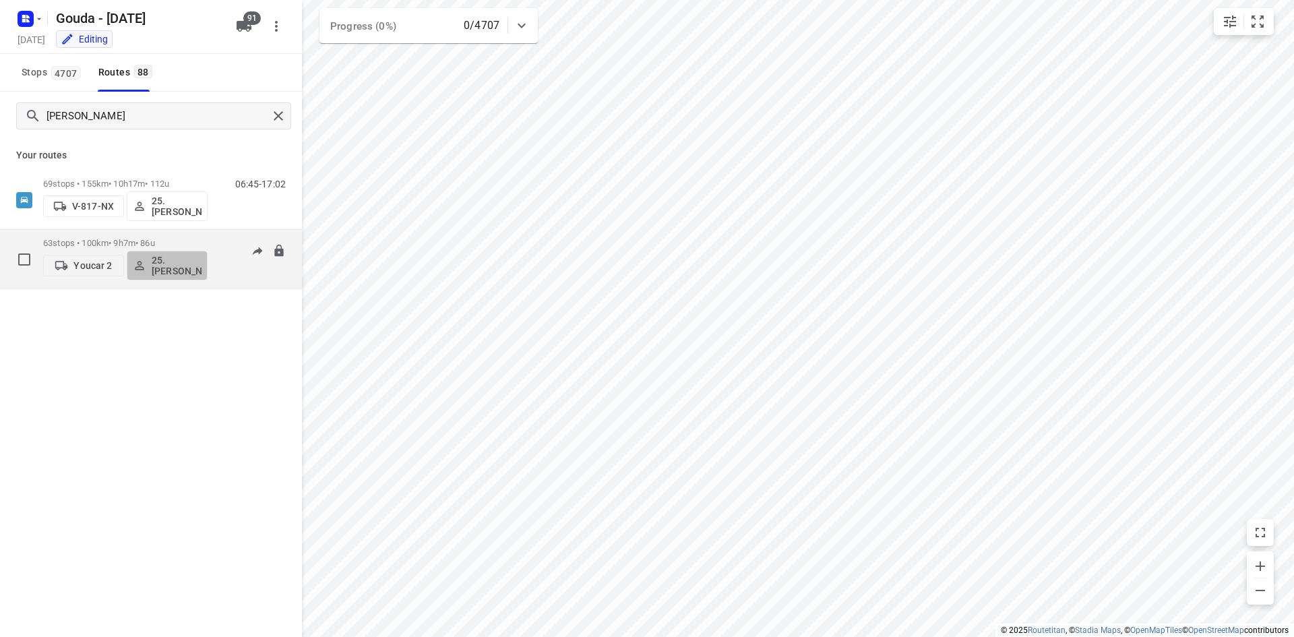
click at [162, 262] on p "25. [PERSON_NAME]" at bounding box center [177, 266] width 50 height 22
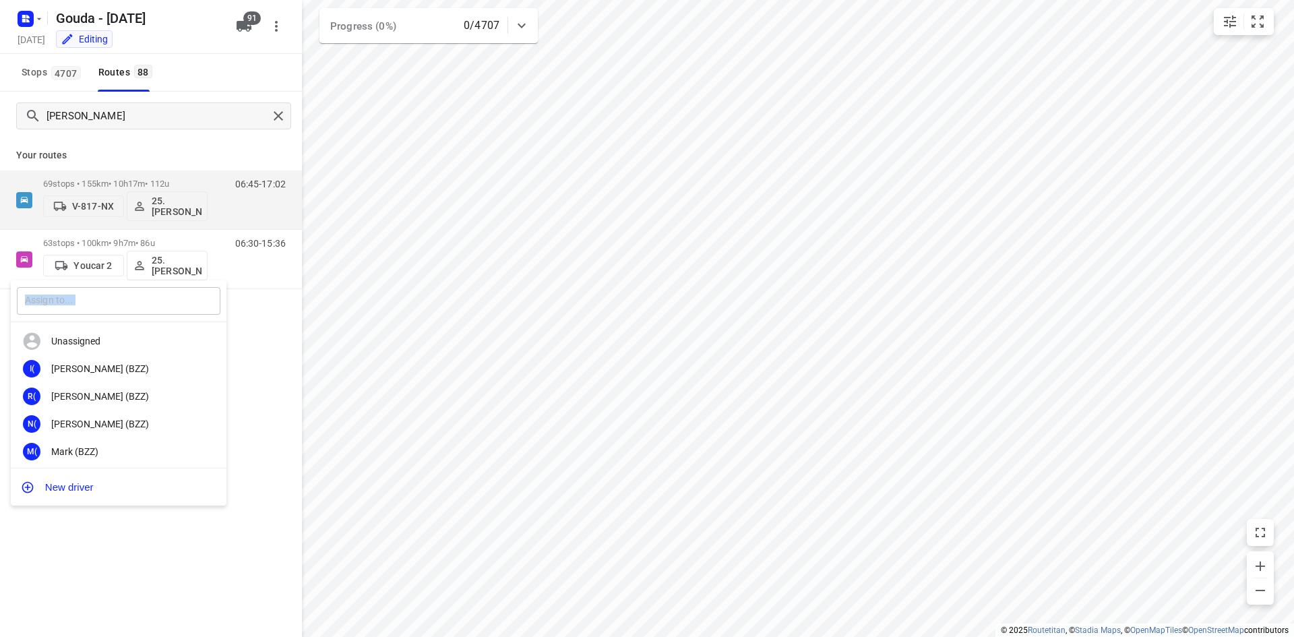
click at [125, 314] on div "​" at bounding box center [119, 301] width 216 height 42
click at [119, 310] on input "text" at bounding box center [119, 301] width 204 height 28
type input "stijn"
click at [108, 444] on div "SN [PERSON_NAME]" at bounding box center [119, 451] width 216 height 28
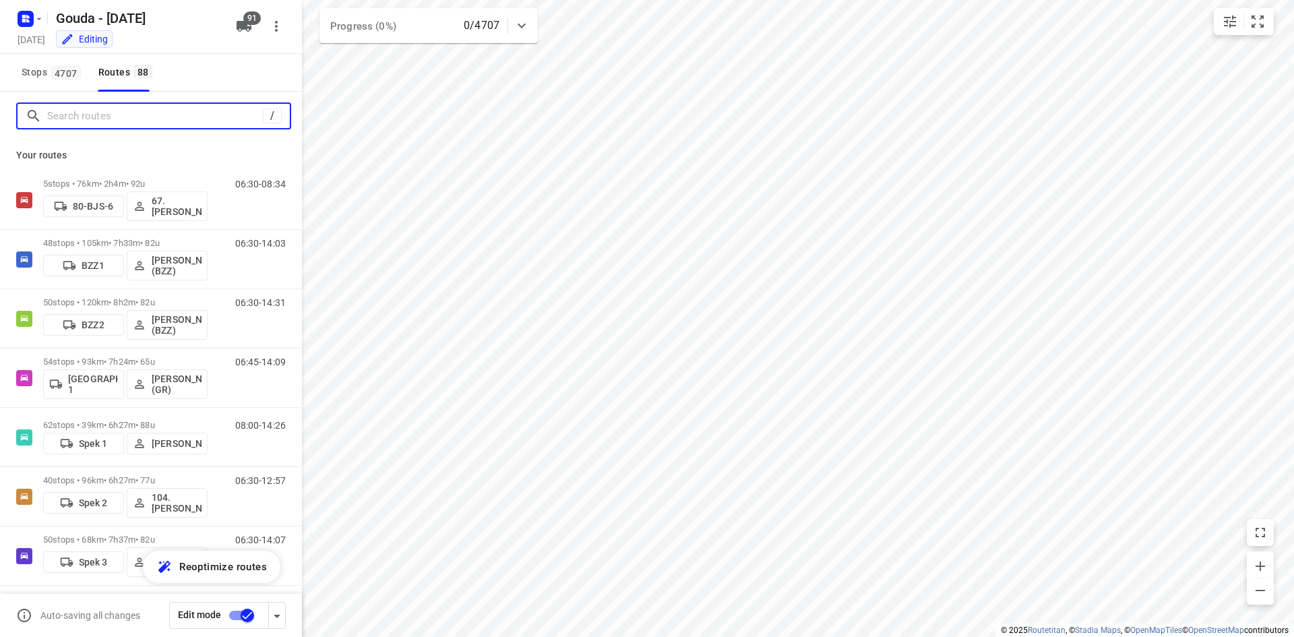
click at [141, 121] on input "Search routes" at bounding box center [155, 116] width 216 height 21
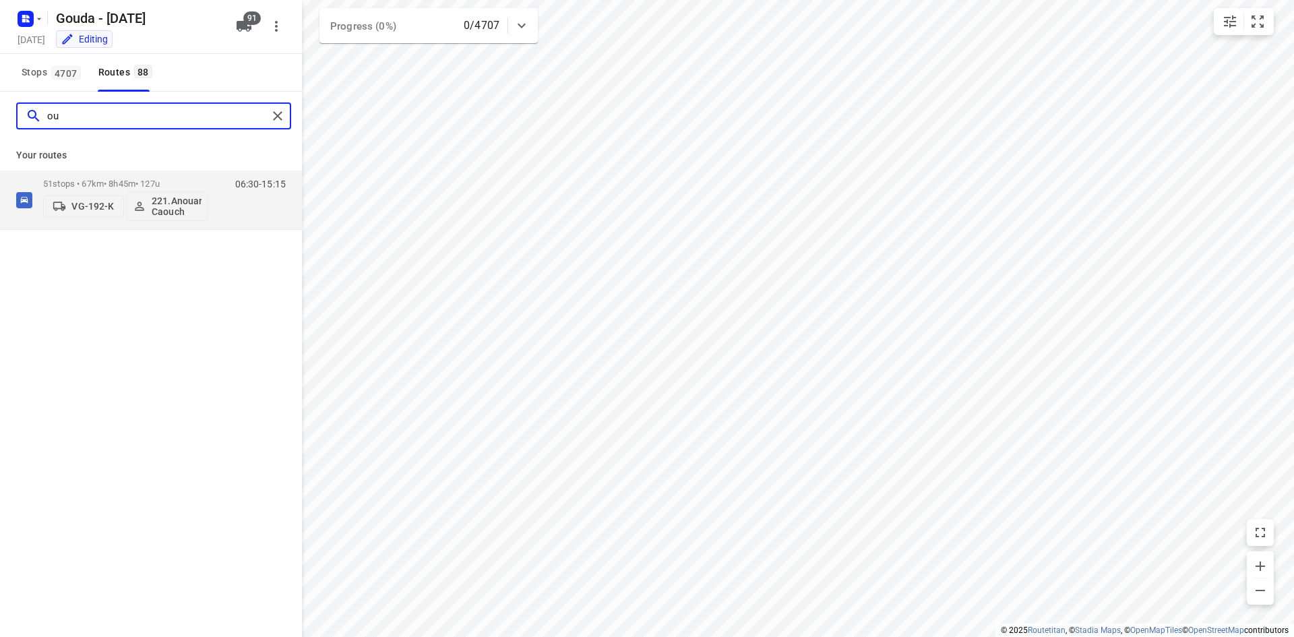
type input "o"
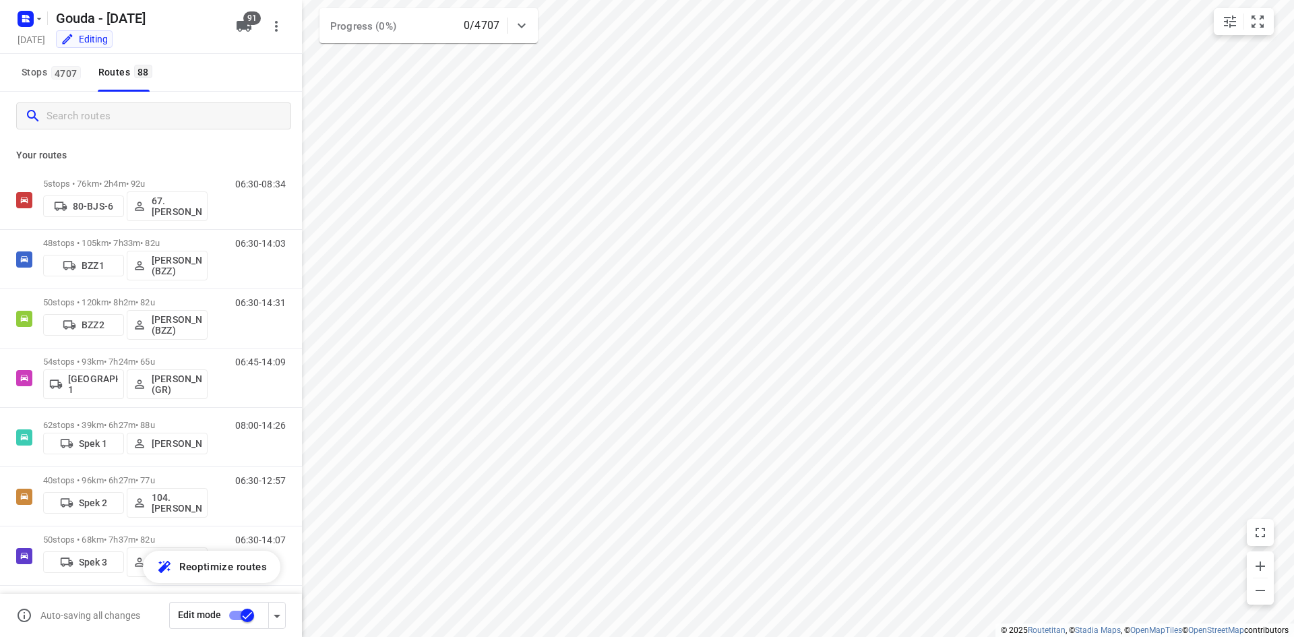
click at [228, 75] on div "Stops 4707 Routes 88" at bounding box center [151, 73] width 302 height 38
click at [78, 118] on input "Search routes" at bounding box center [157, 116] width 220 height 21
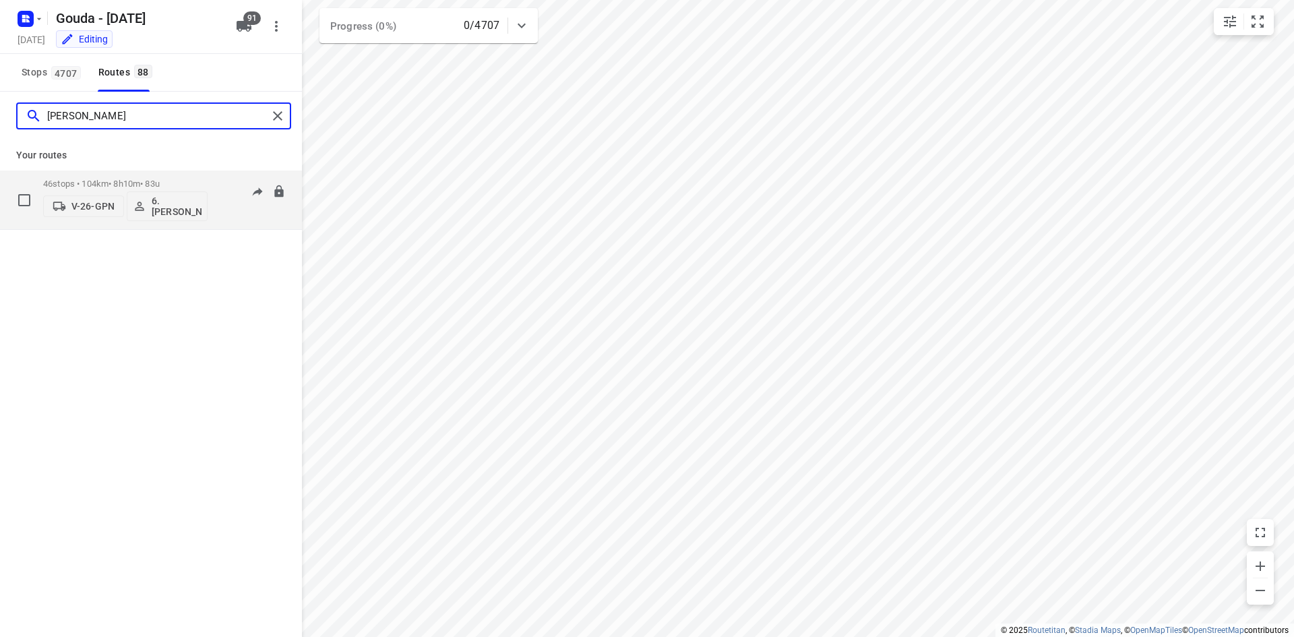
type input "[PERSON_NAME]"
click at [114, 185] on p "46 stops • 104km • 8h10m • 83u" at bounding box center [125, 184] width 164 height 10
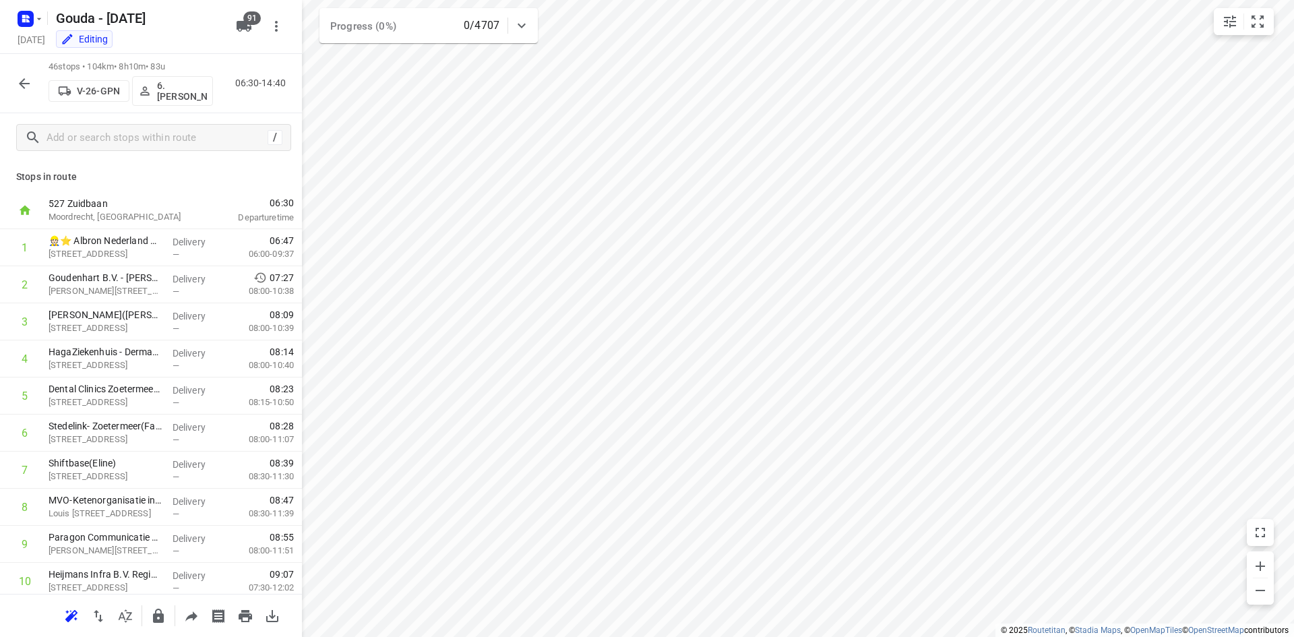
click at [28, 81] on icon "button" at bounding box center [24, 83] width 16 height 16
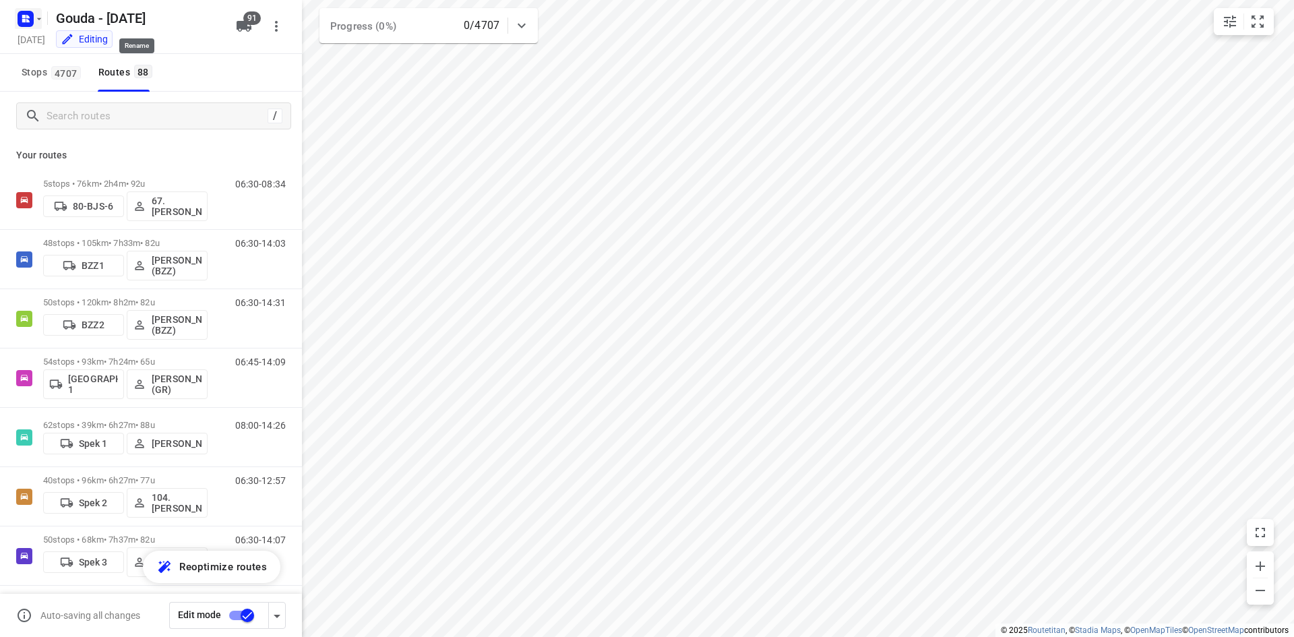
click at [40, 16] on icon "button" at bounding box center [39, 18] width 11 height 11
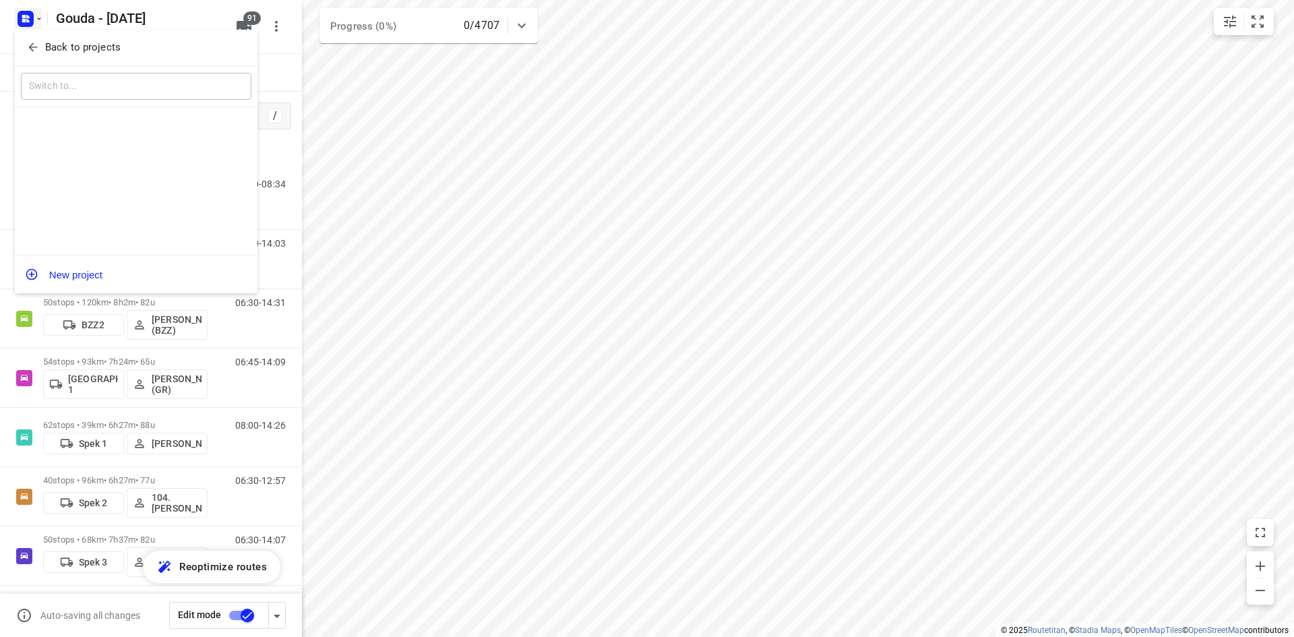
drag, startPoint x: 87, startPoint y: 40, endPoint x: 259, endPoint y: 158, distance: 208.5
click at [88, 40] on p "Back to projects" at bounding box center [82, 48] width 75 height 16
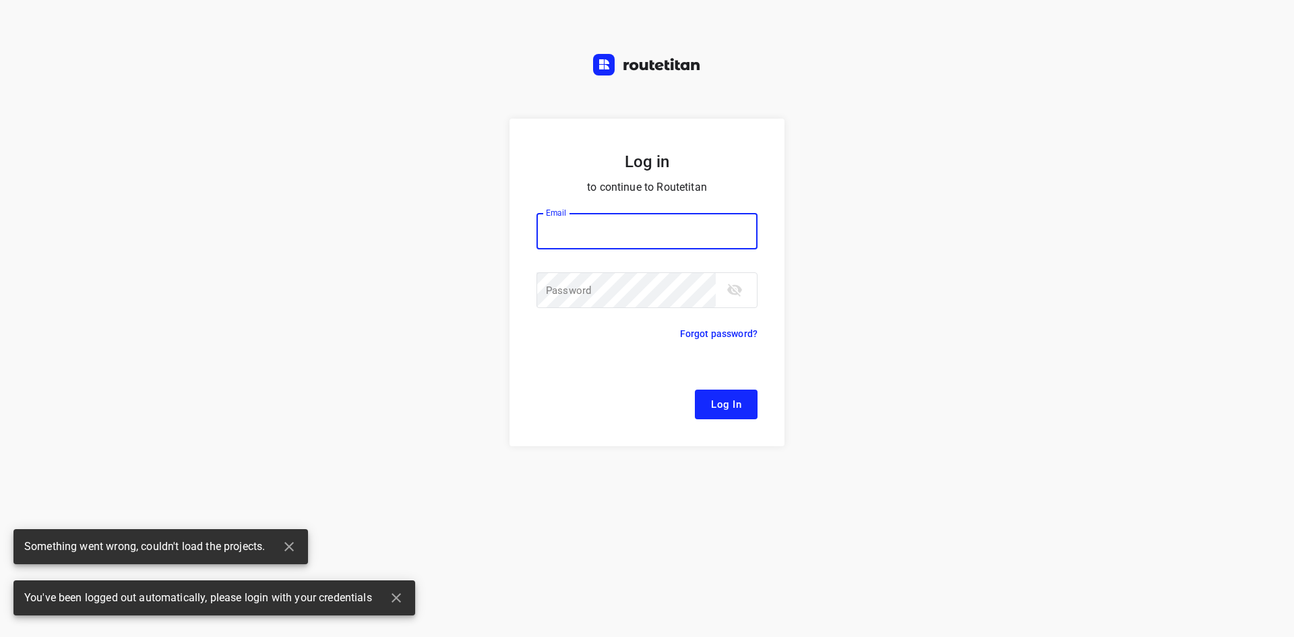
type input "[EMAIL_ADDRESS][DOMAIN_NAME]"
click at [729, 394] on button "Log In" at bounding box center [726, 405] width 63 height 30
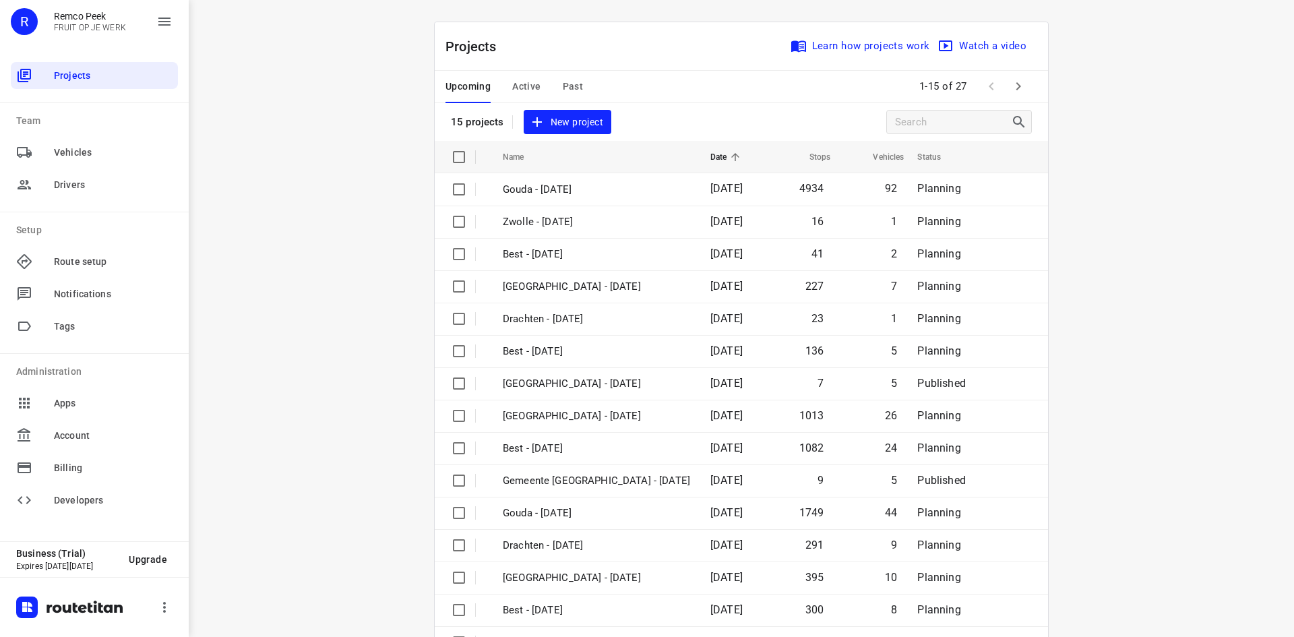
click at [583, 121] on span "New project" at bounding box center [567, 122] width 71 height 17
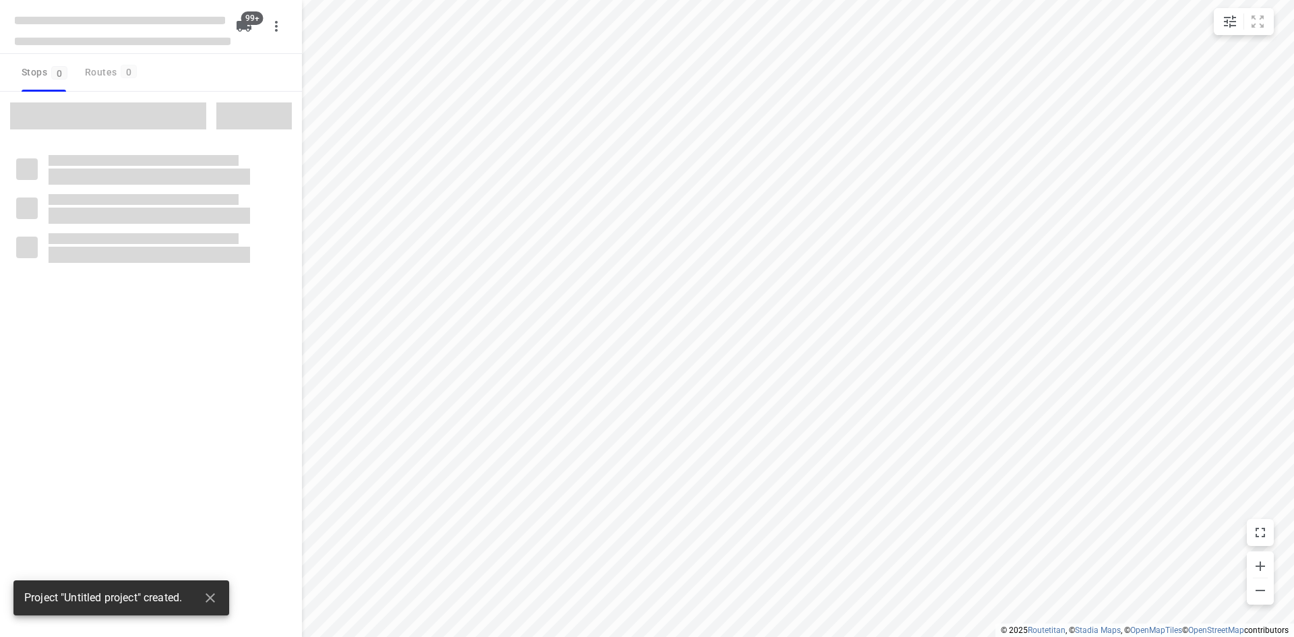
type input "distance"
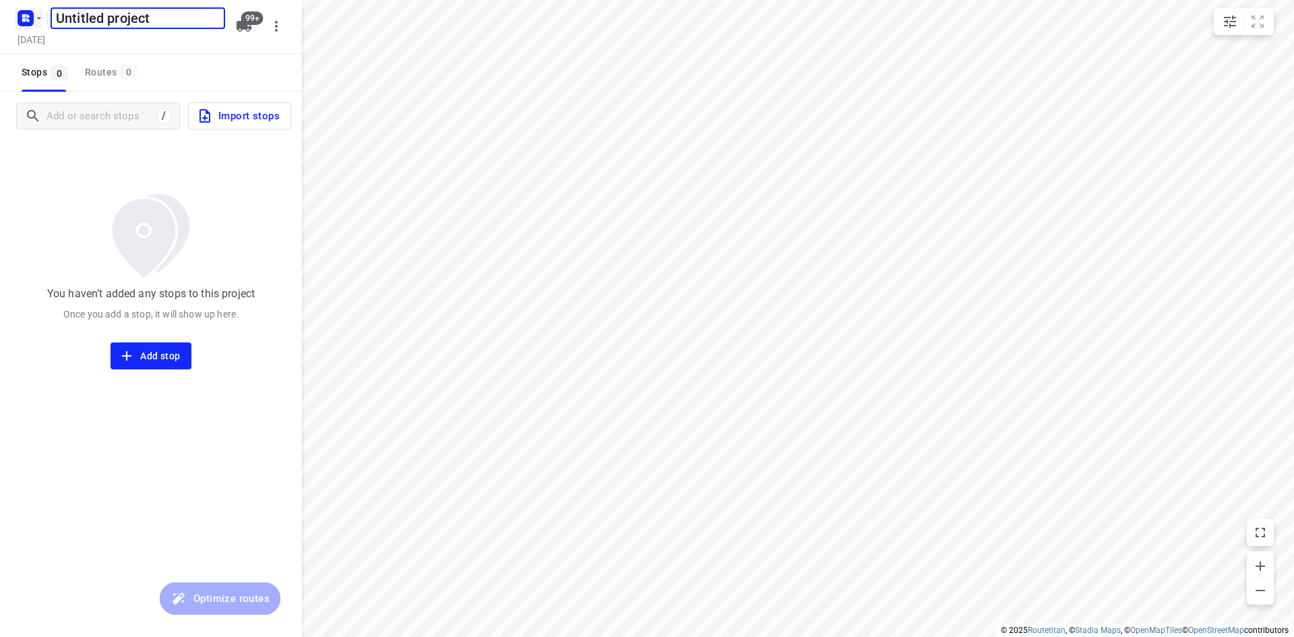
click at [34, 23] on icon "button" at bounding box center [39, 18] width 11 height 11
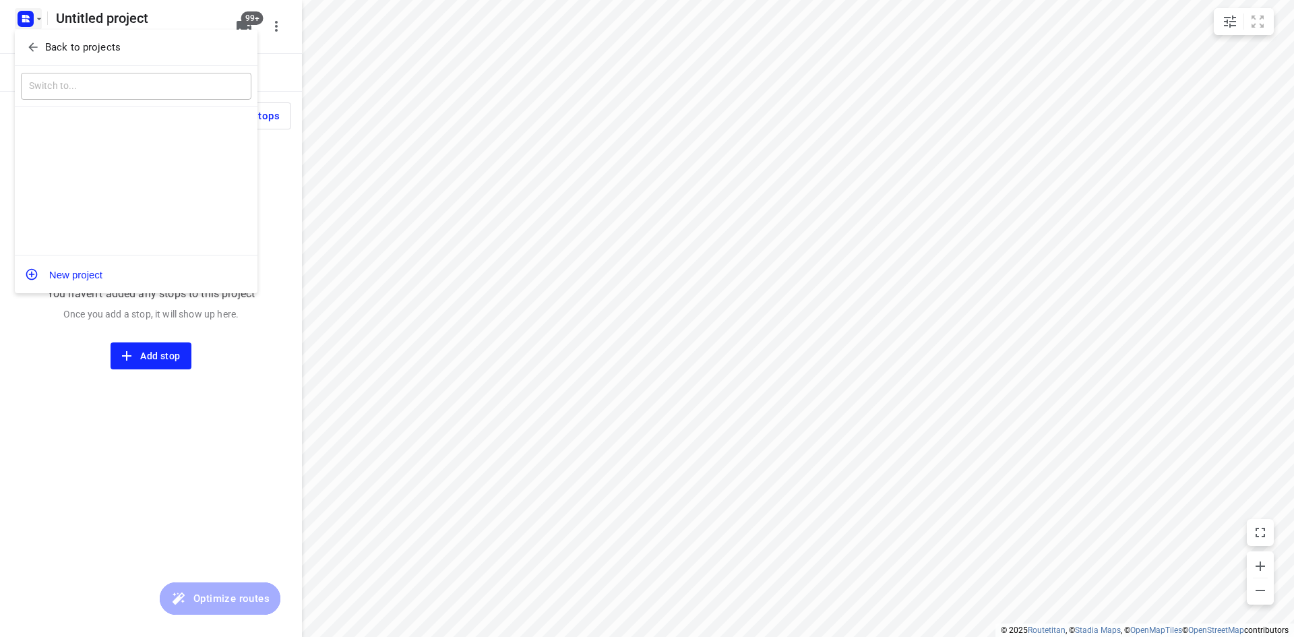
click at [64, 36] on div "Back to projects" at bounding box center [136, 48] width 243 height 36
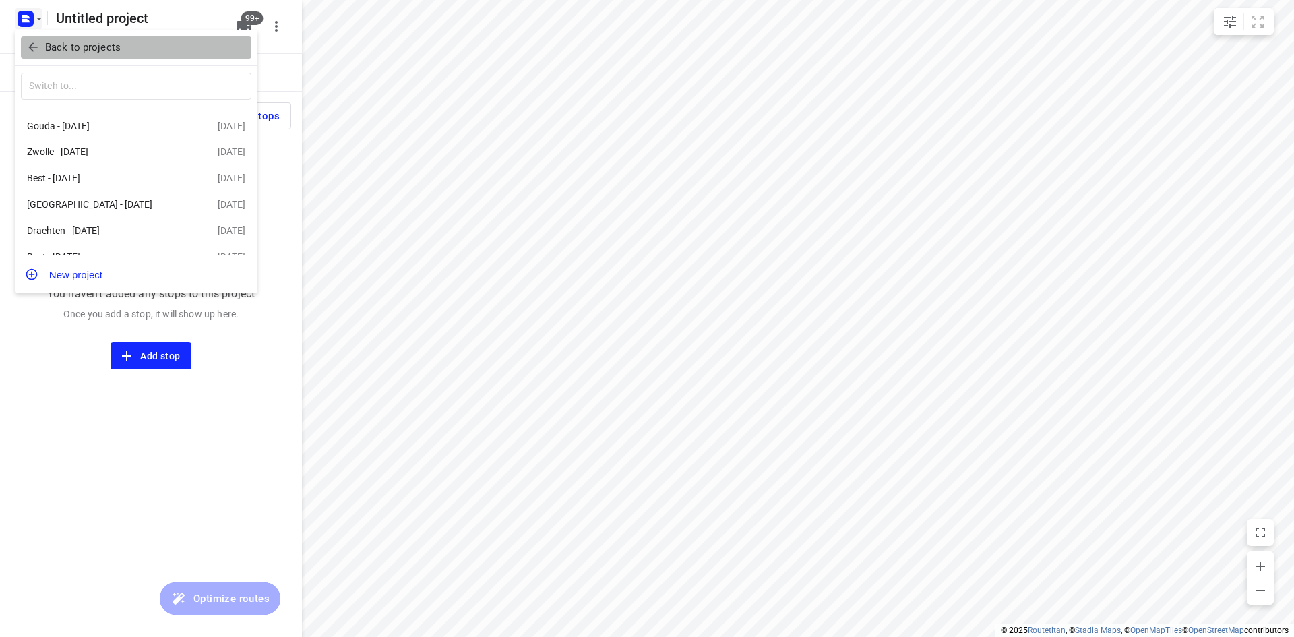
click at [37, 40] on icon "button" at bounding box center [32, 46] width 13 height 13
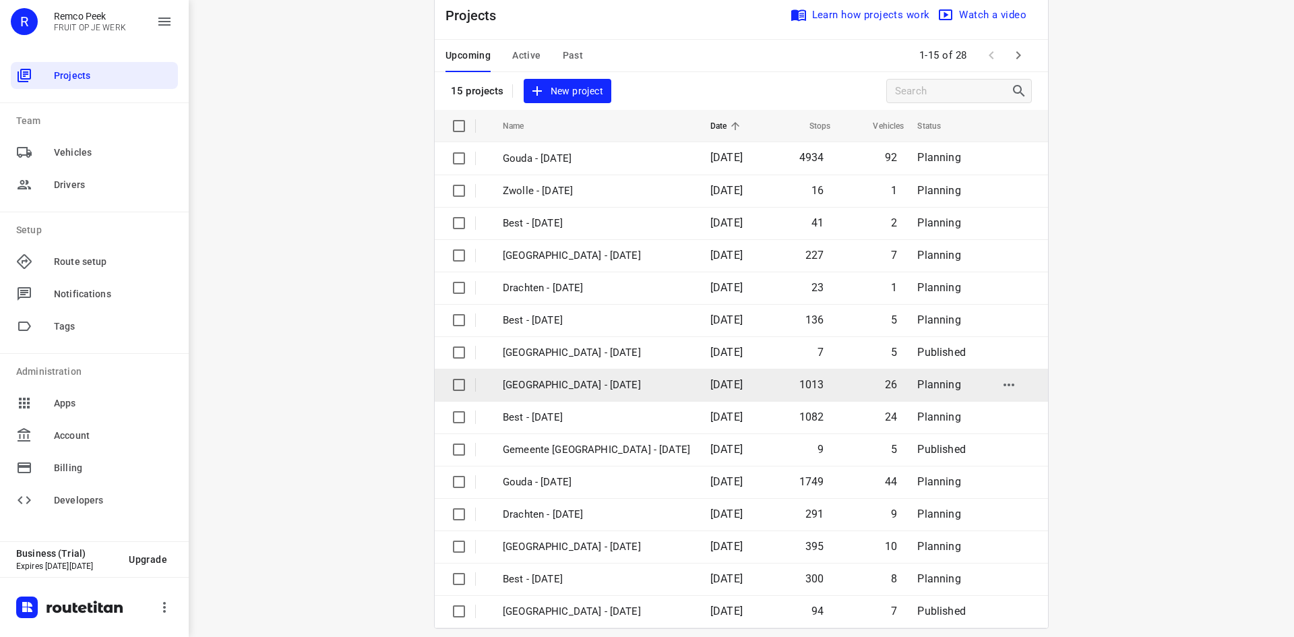
scroll to position [44, 0]
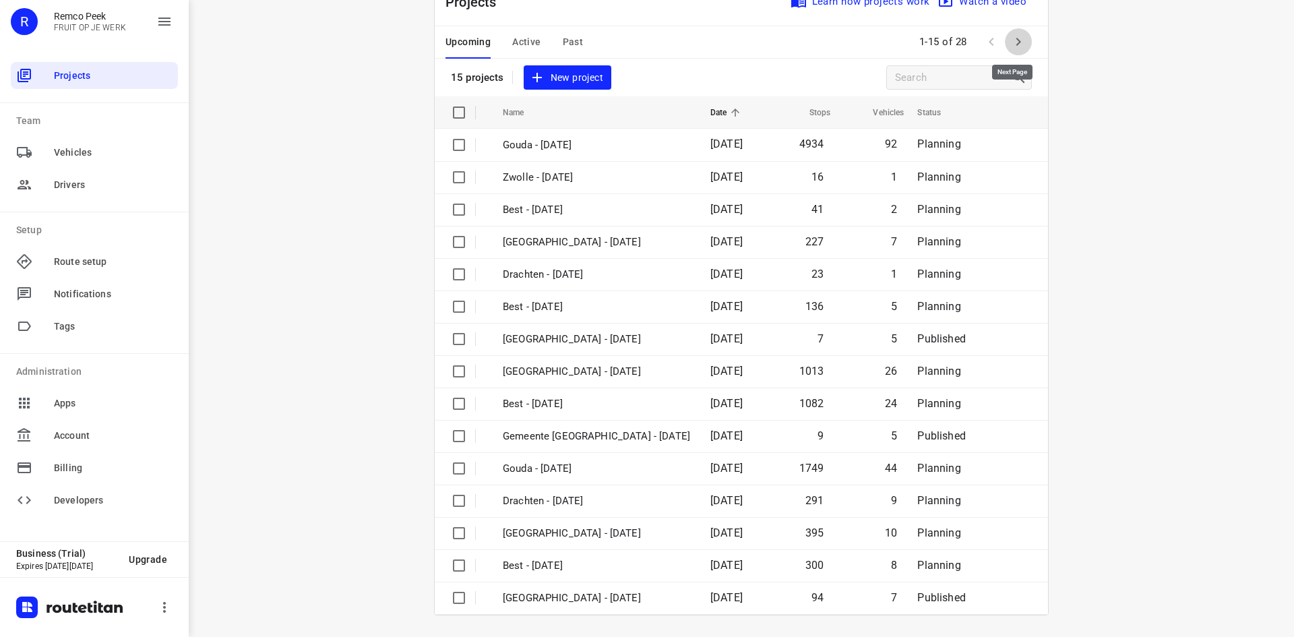
click at [1010, 36] on icon "button" at bounding box center [1018, 42] width 16 height 16
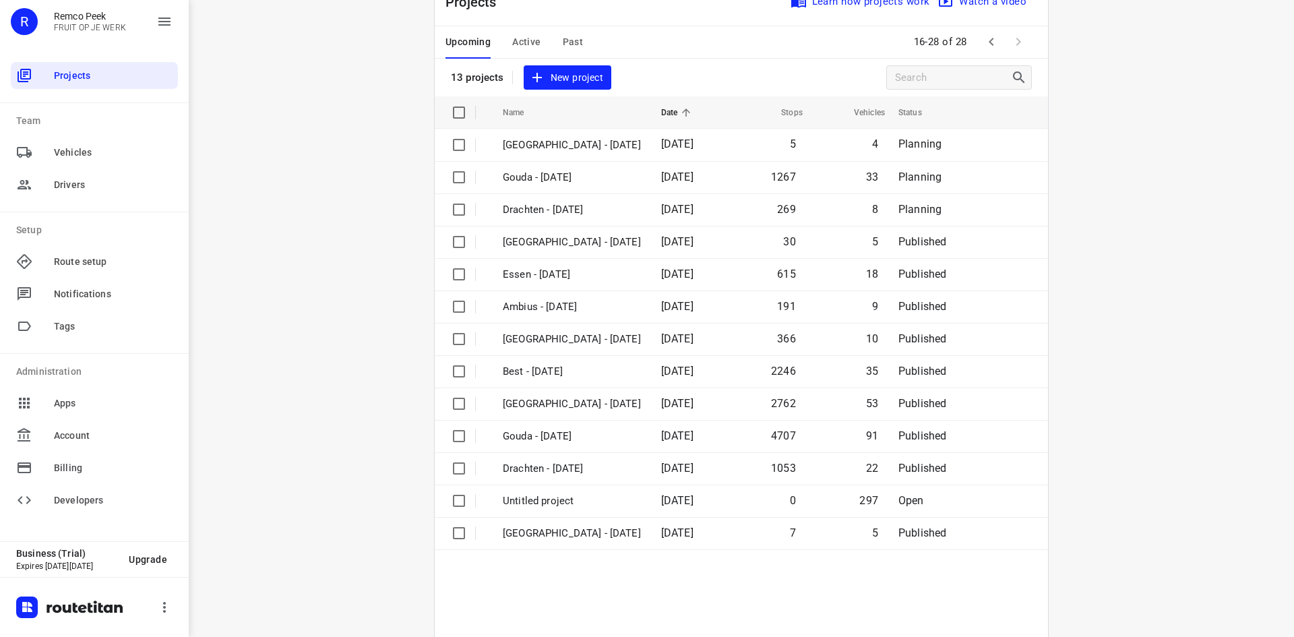
scroll to position [0, 0]
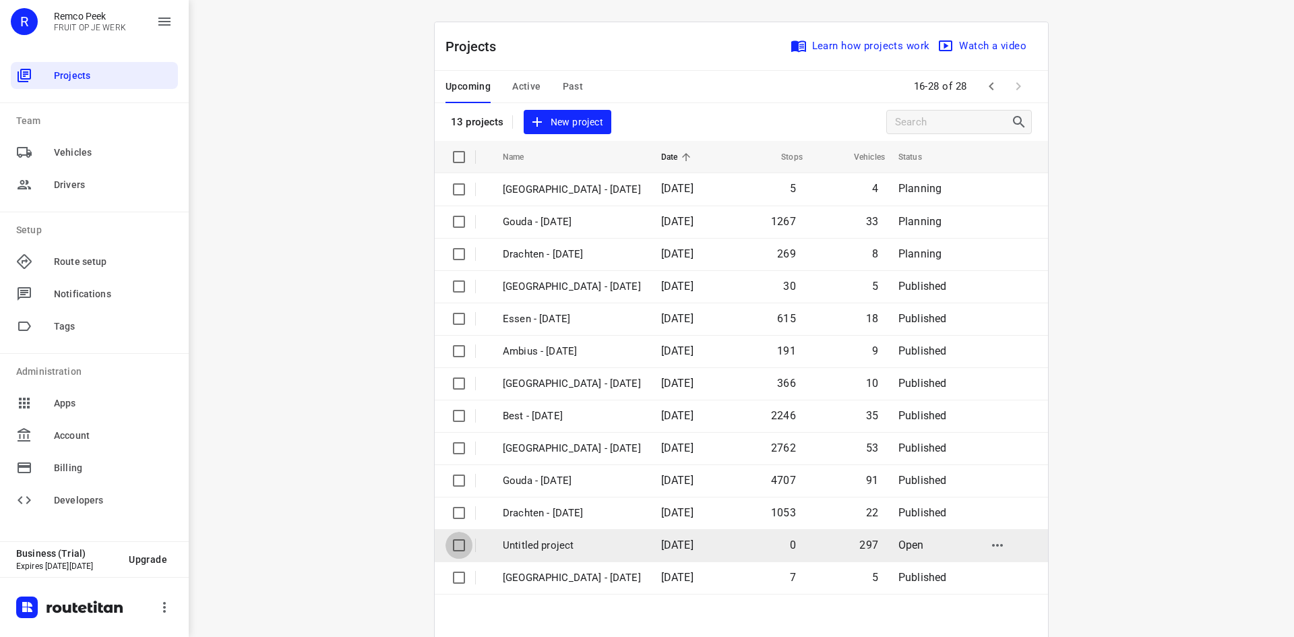
click at [460, 547] on input "checkbox" at bounding box center [459, 545] width 27 height 27
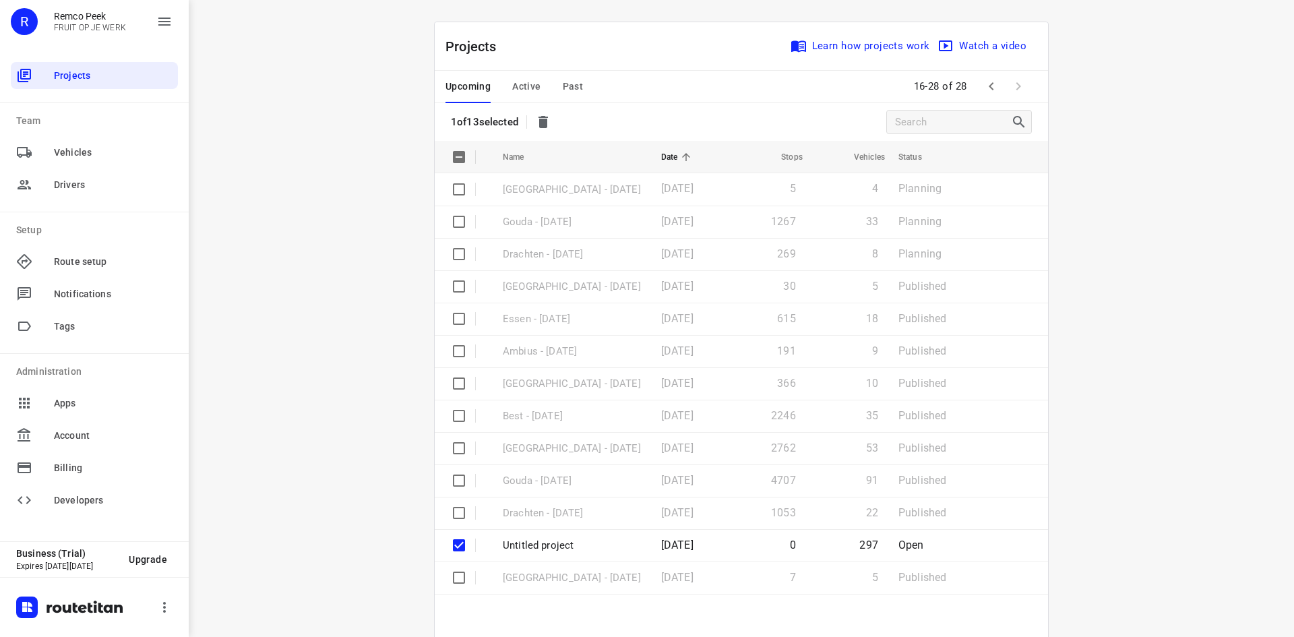
click at [543, 125] on icon "button" at bounding box center [543, 122] width 9 height 12
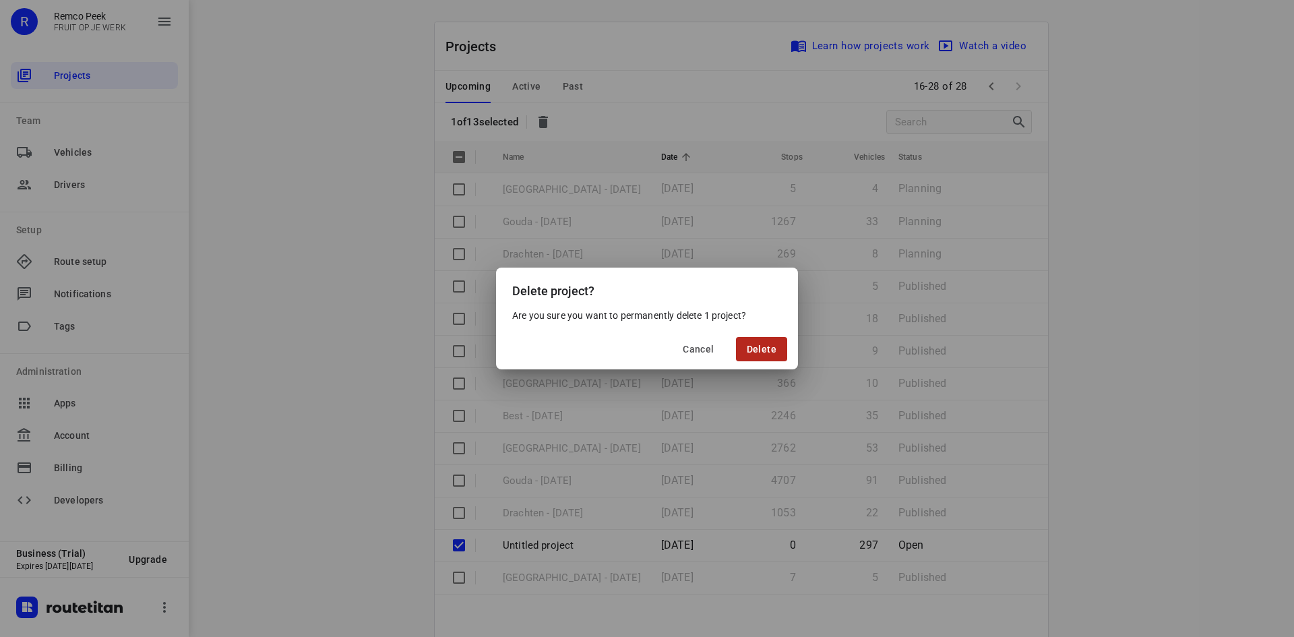
click at [760, 353] on span "Delete" at bounding box center [762, 349] width 30 height 11
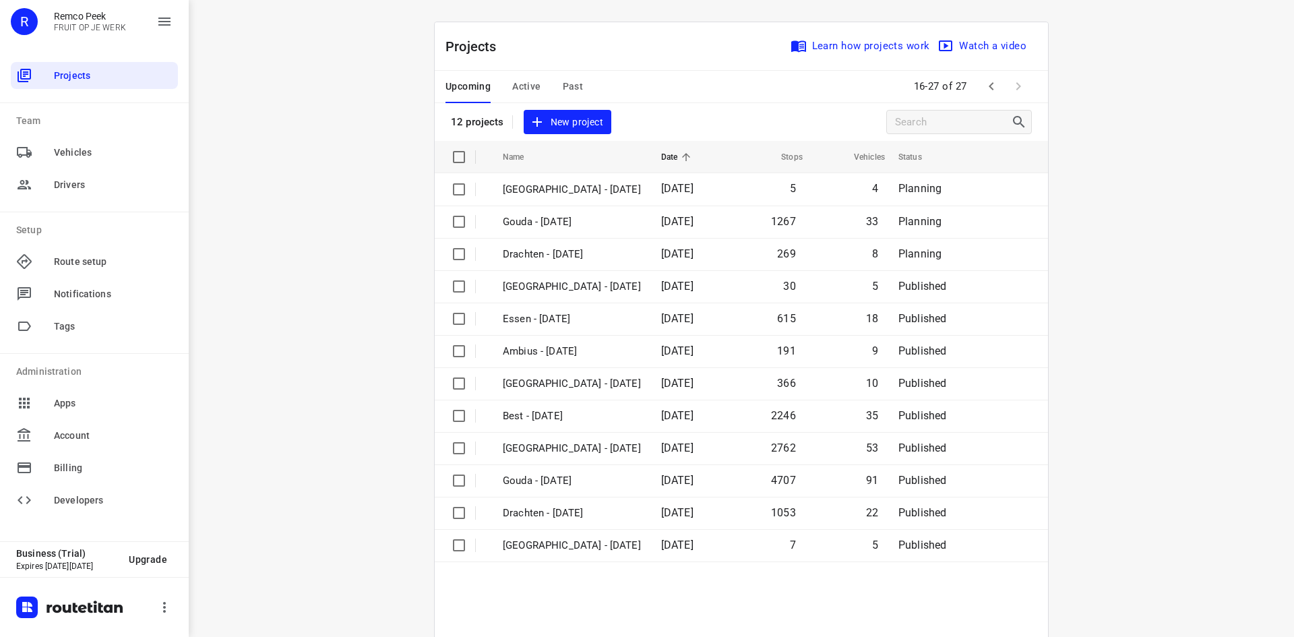
click at [1125, 277] on div "i © 2025 Routetitan , © Stadia Maps , © OpenMapTiles © OpenStreetMap contributo…" at bounding box center [741, 318] width 1105 height 637
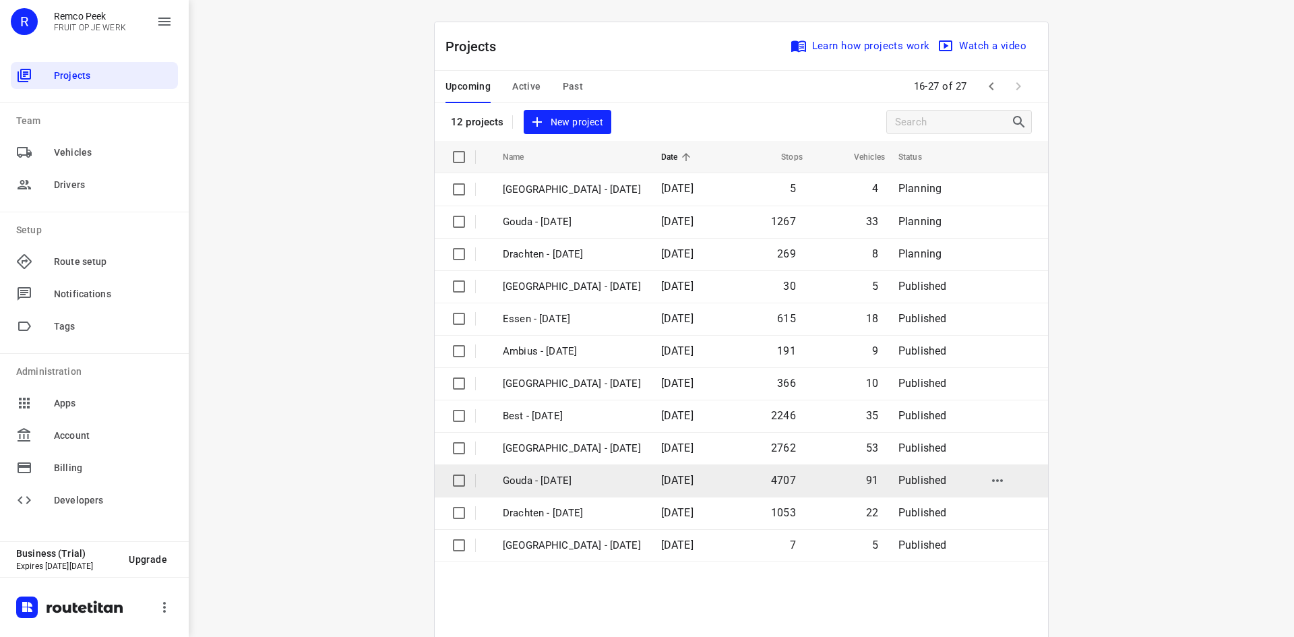
click at [547, 480] on p "Gouda - [DATE]" at bounding box center [572, 481] width 138 height 16
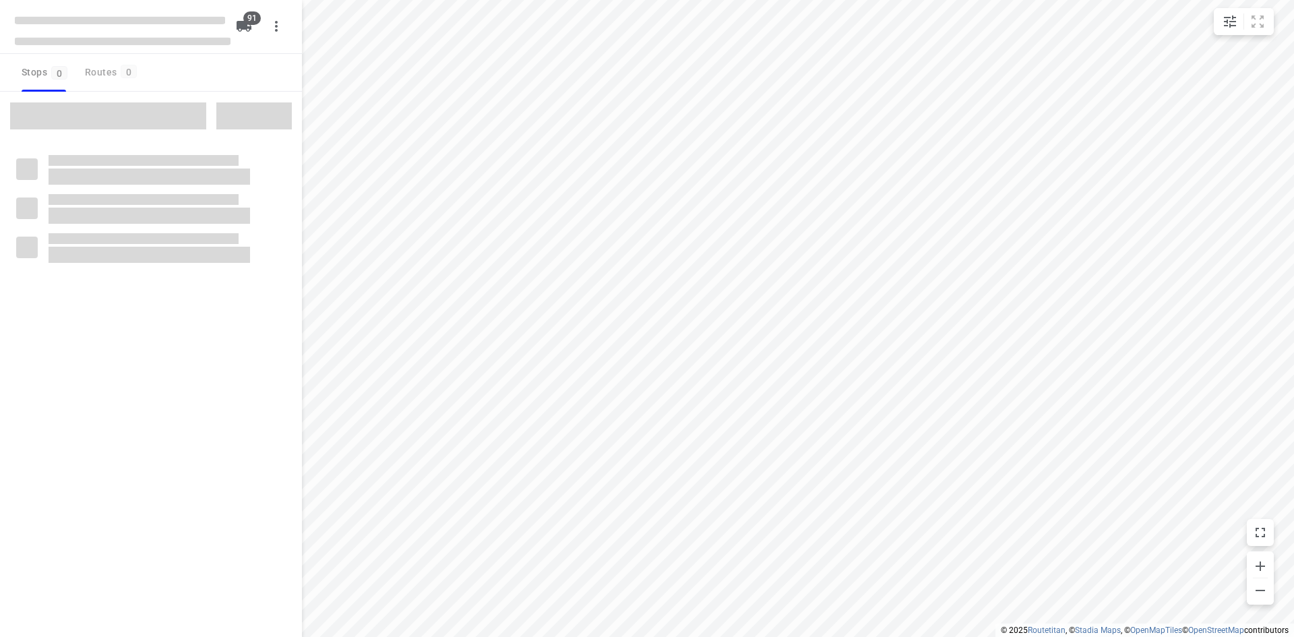
type input "distance"
checkbox input "true"
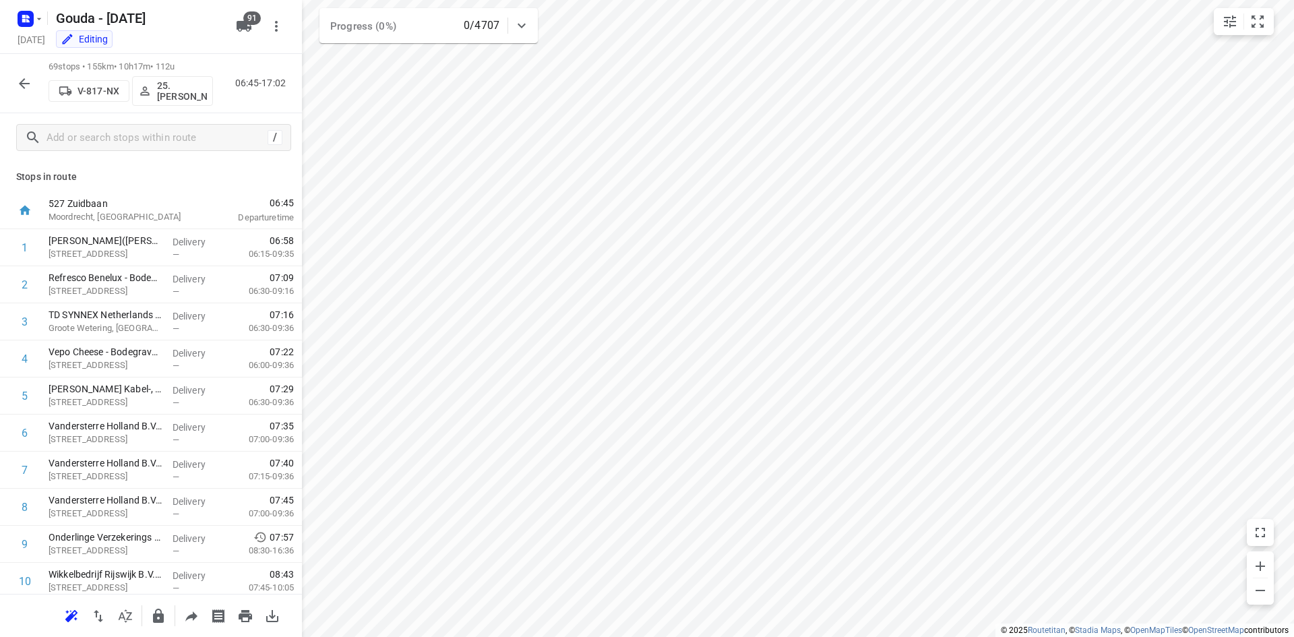
click at [16, 90] on icon "button" at bounding box center [24, 83] width 16 height 16
click at [111, 95] on p "V-817-NX" at bounding box center [99, 91] width 42 height 11
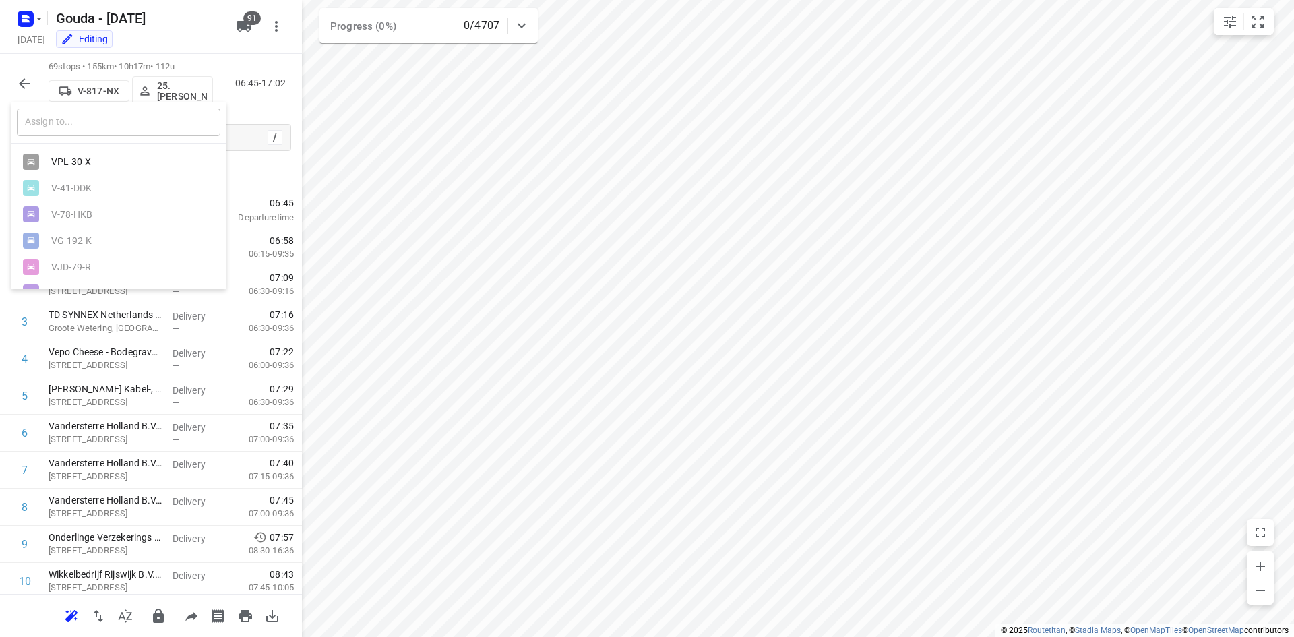
click at [129, 119] on input "text" at bounding box center [119, 123] width 204 height 28
type input "V"
click at [198, 60] on div at bounding box center [647, 318] width 1294 height 637
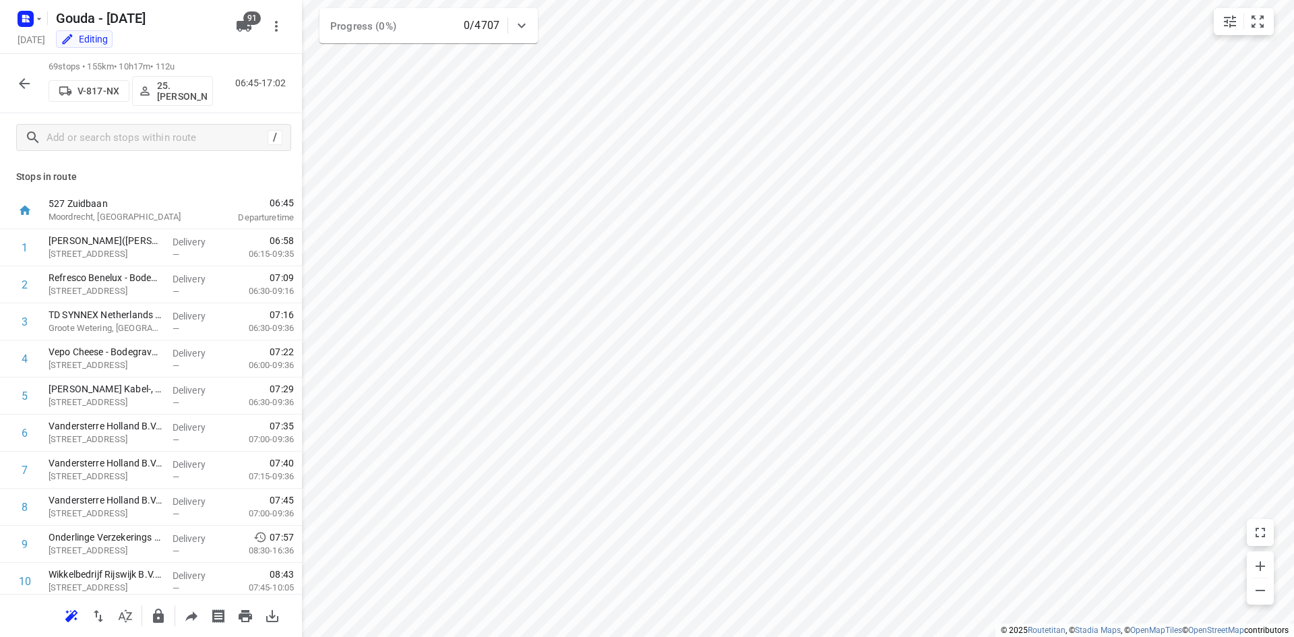
click at [30, 82] on icon "button" at bounding box center [24, 83] width 16 height 16
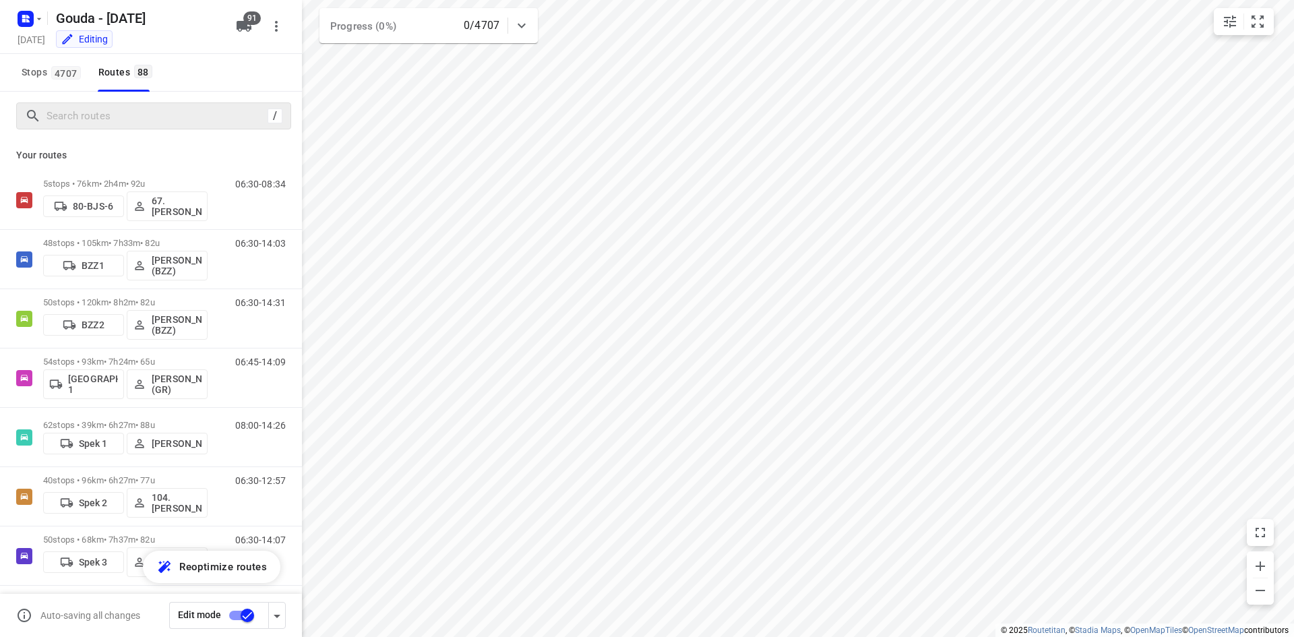
click at [115, 104] on div "/" at bounding box center [153, 115] width 275 height 27
click at [109, 113] on input "Search routes" at bounding box center [168, 116] width 243 height 21
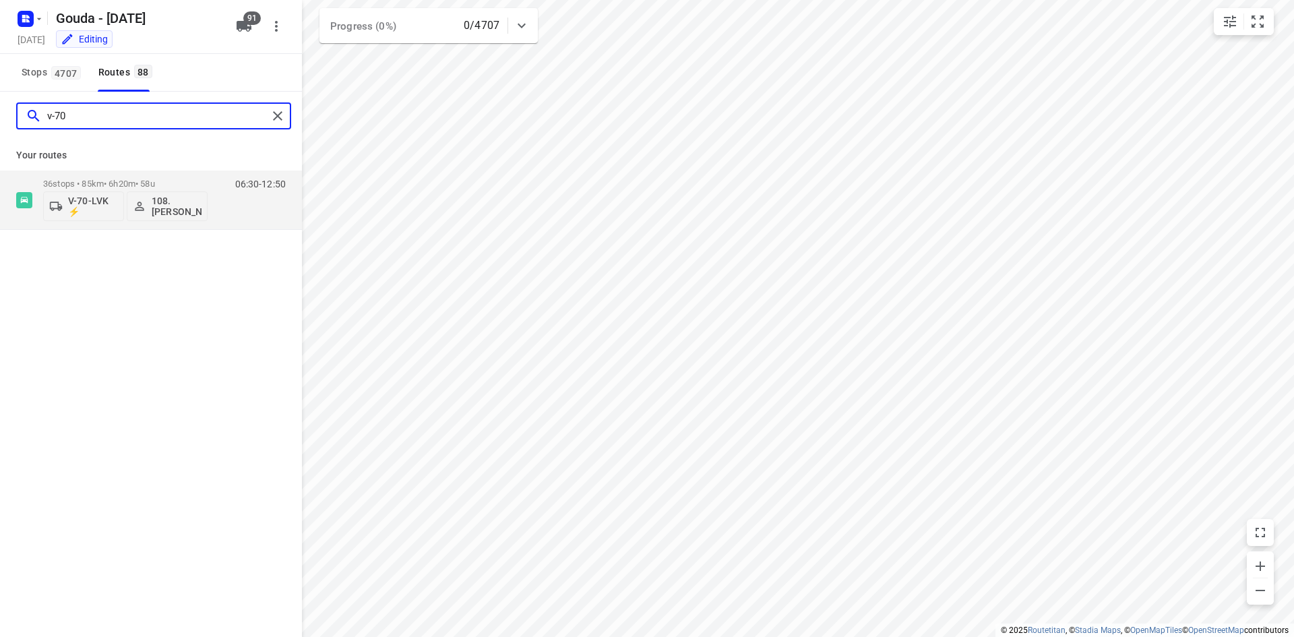
type input "v-70"
click at [82, 205] on p "V-70-LVK ⚡" at bounding box center [93, 206] width 50 height 22
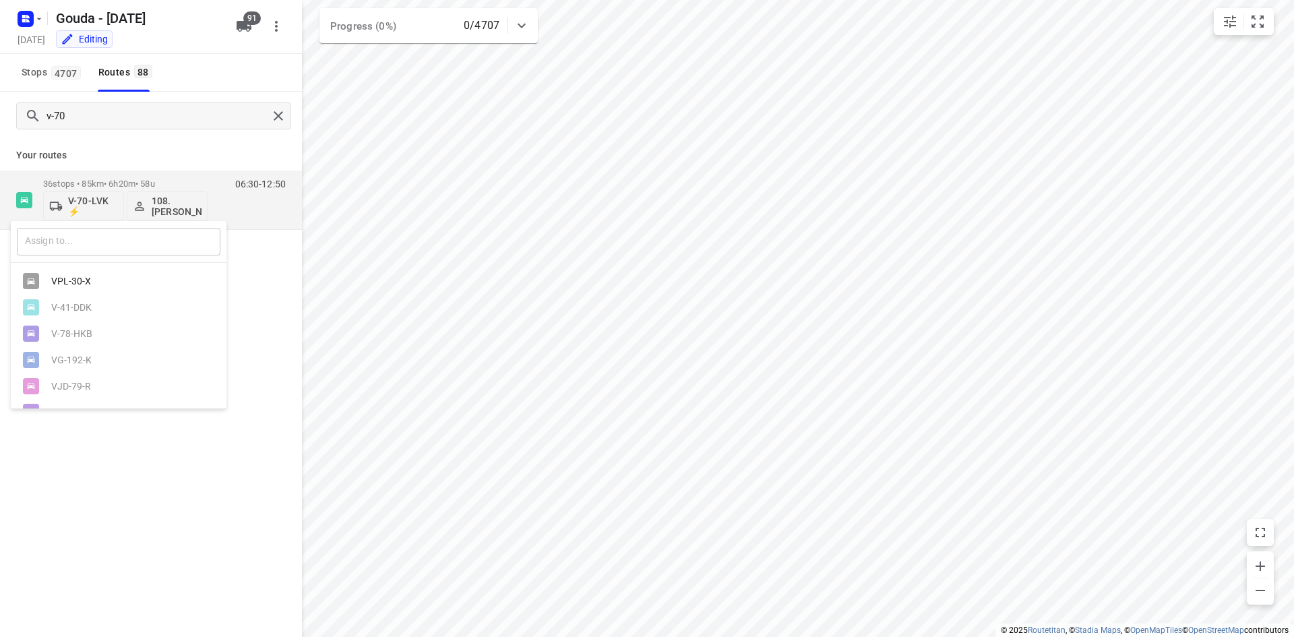
click at [104, 239] on input "text" at bounding box center [119, 242] width 204 height 28
type input "youcar"
click at [105, 153] on div at bounding box center [647, 318] width 1294 height 637
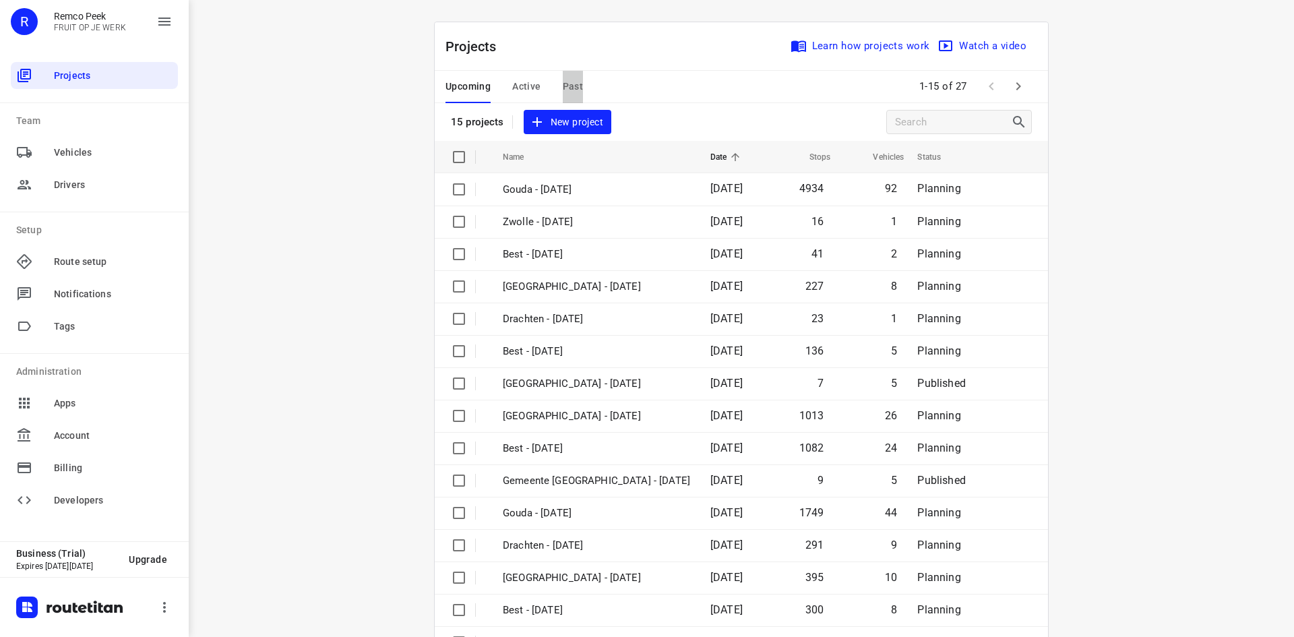
click at [566, 91] on span "Past" at bounding box center [573, 86] width 21 height 17
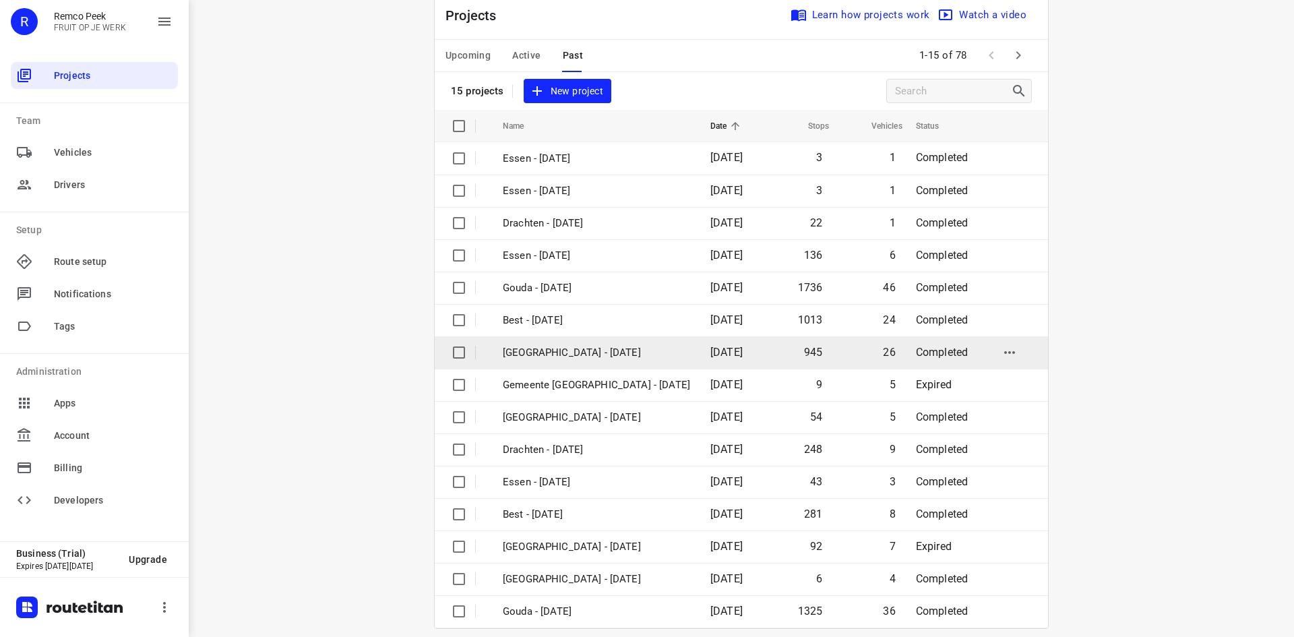
scroll to position [44, 0]
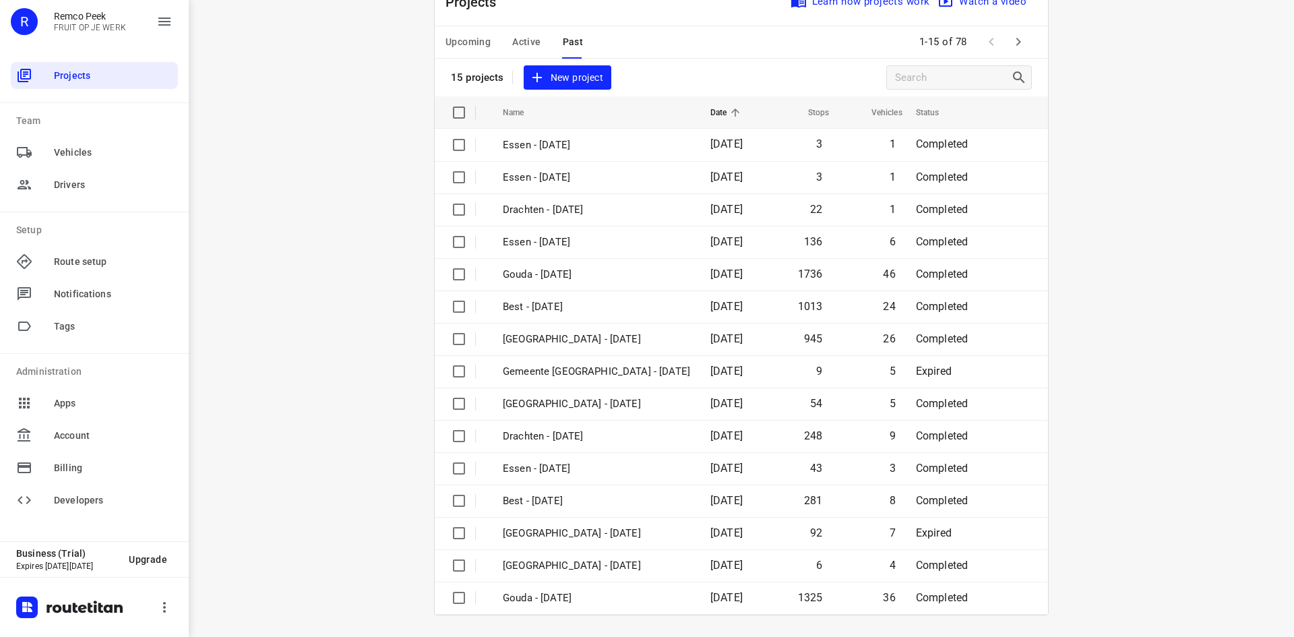
click at [1016, 41] on icon "button" at bounding box center [1018, 42] width 5 height 8
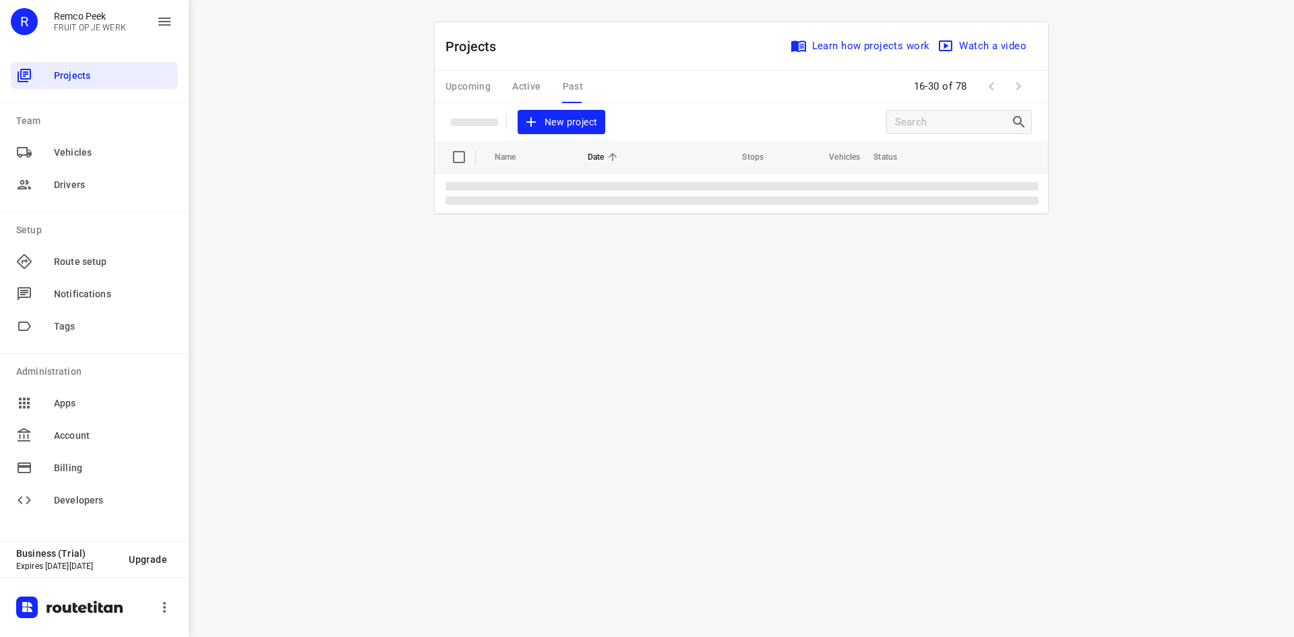
scroll to position [0, 0]
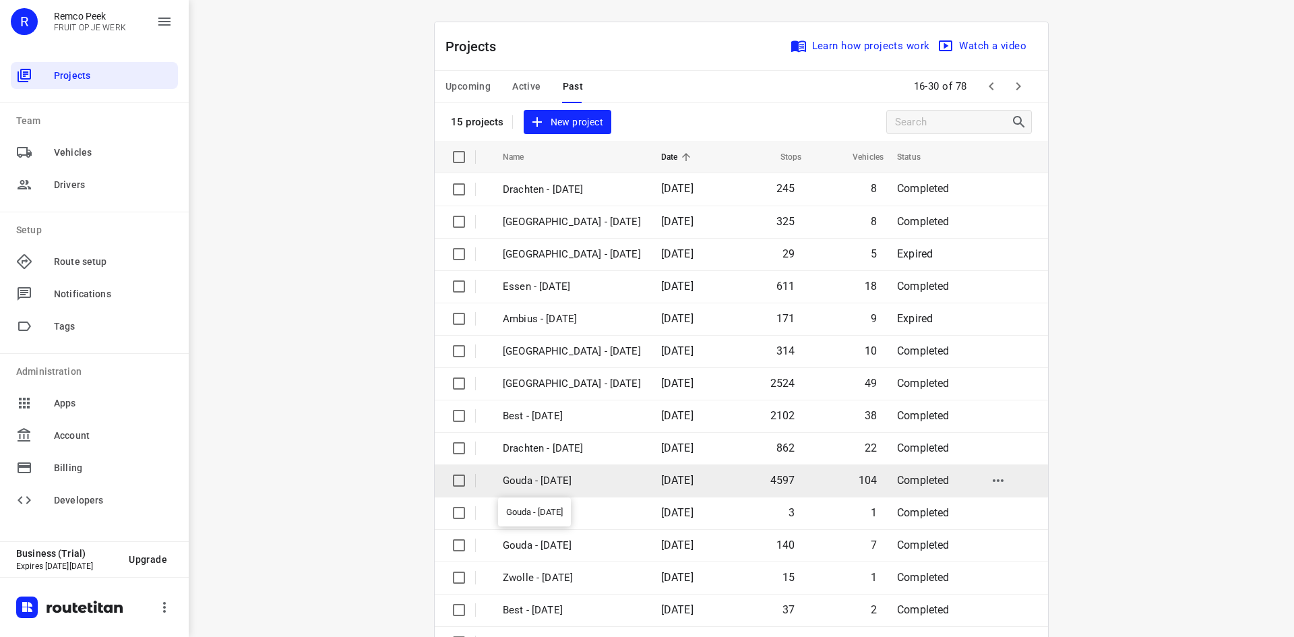
click at [590, 482] on p "Gouda - [DATE]" at bounding box center [572, 481] width 138 height 16
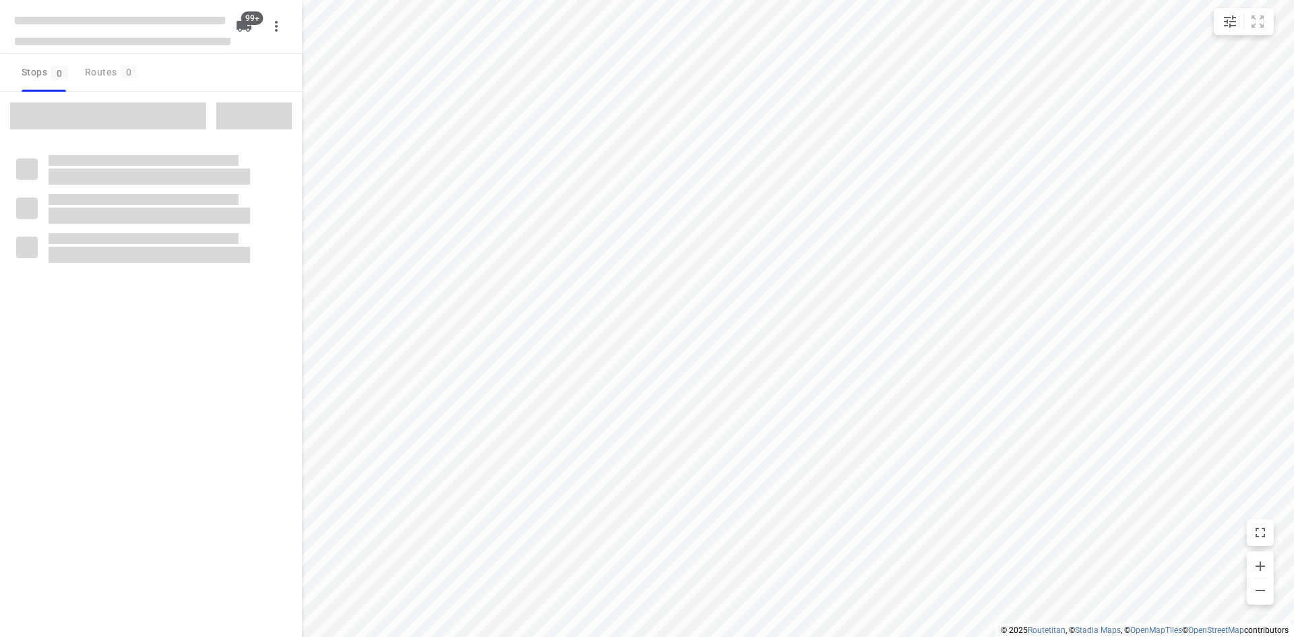
type input "distance"
checkbox input "true"
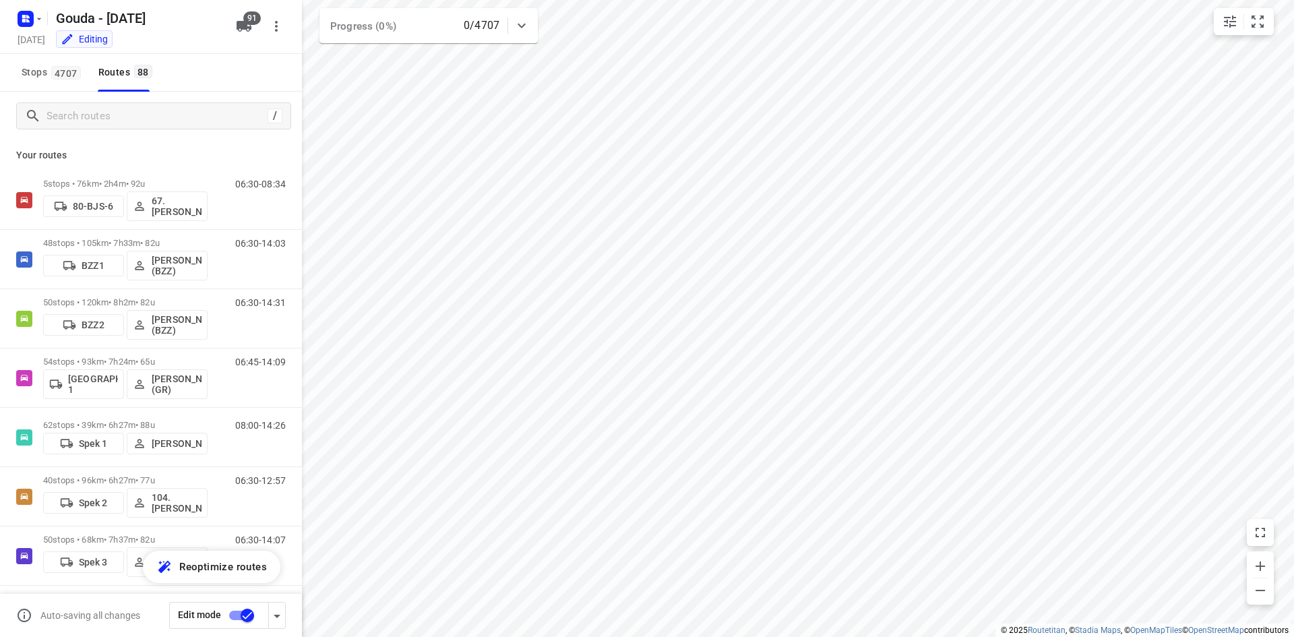
click at [225, 67] on div "Stops 4707 Routes 88" at bounding box center [151, 73] width 302 height 38
